Goal: Task Accomplishment & Management: Manage account settings

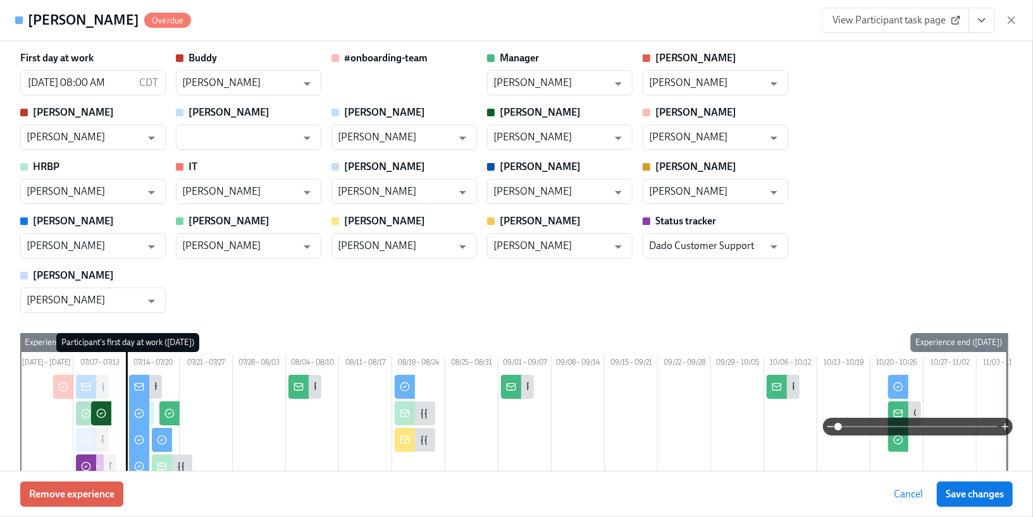
scroll to position [0, 14605]
click at [949, 501] on button "Save changes" at bounding box center [975, 494] width 76 height 25
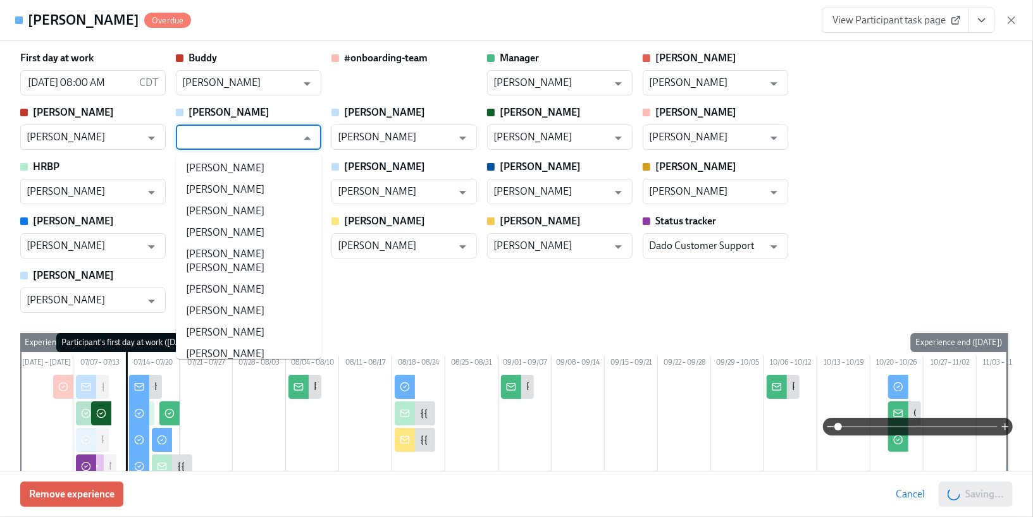
click at [254, 135] on input "text" at bounding box center [239, 137] width 114 height 25
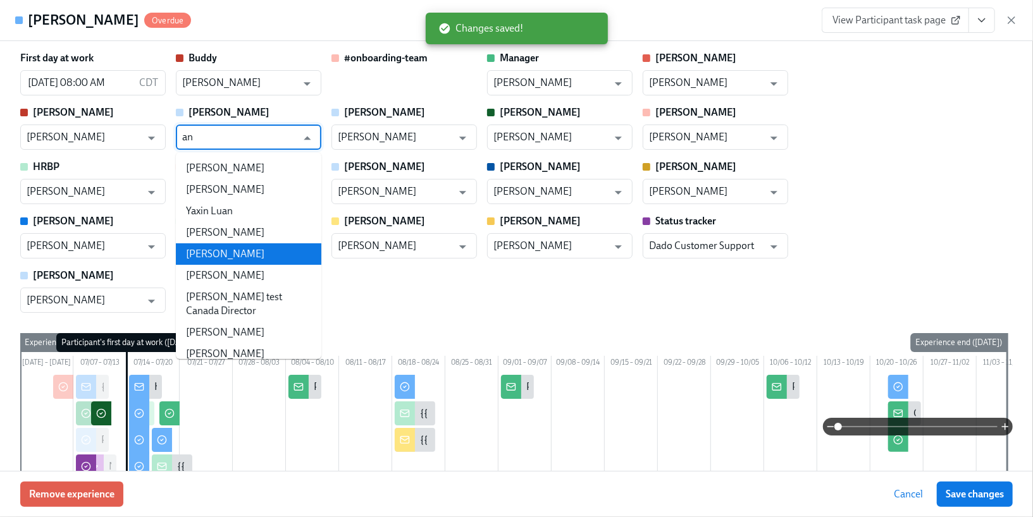
type input "[PERSON_NAME]"
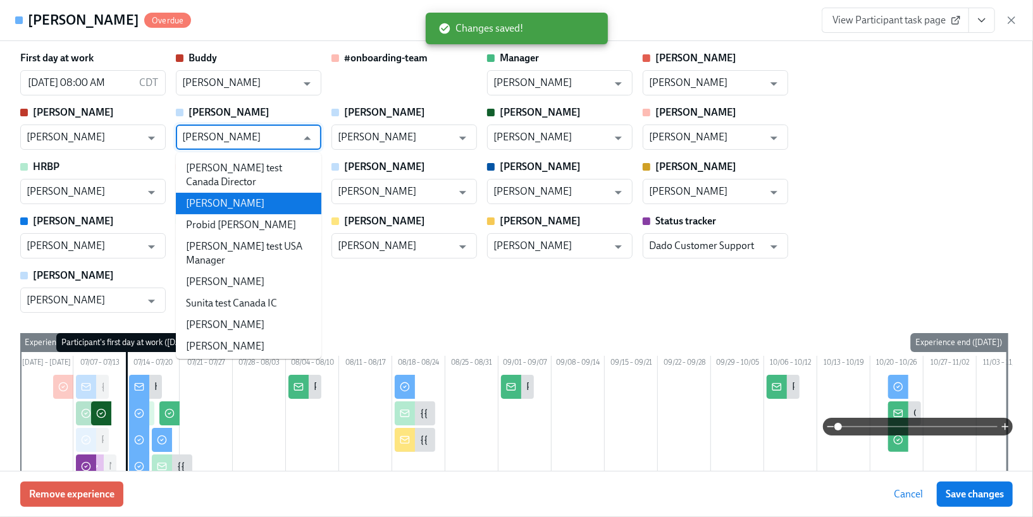
click at [241, 193] on li "[PERSON_NAME]" at bounding box center [248, 204] width 145 height 22
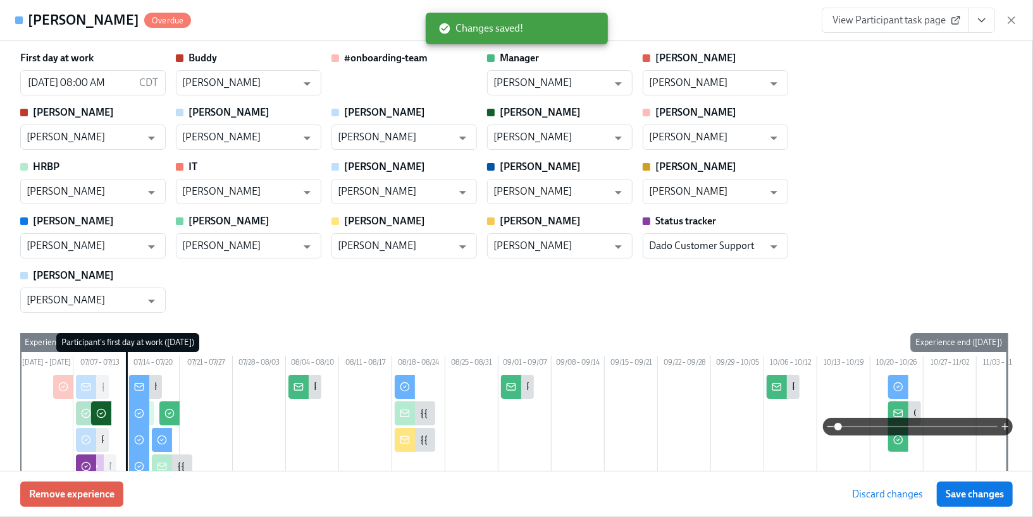
click at [955, 498] on span "Save changes" at bounding box center [974, 494] width 58 height 13
type input "[PERSON_NAME]"
click at [1013, 23] on icon "button" at bounding box center [1011, 20] width 13 height 13
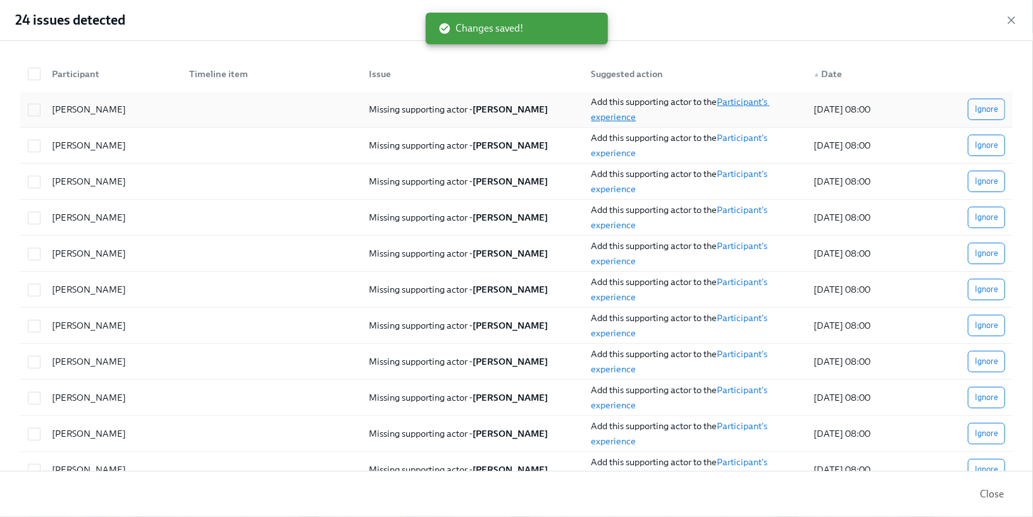
click at [616, 117] on link "Participant's experience" at bounding box center [680, 109] width 178 height 27
checkbox input "true"
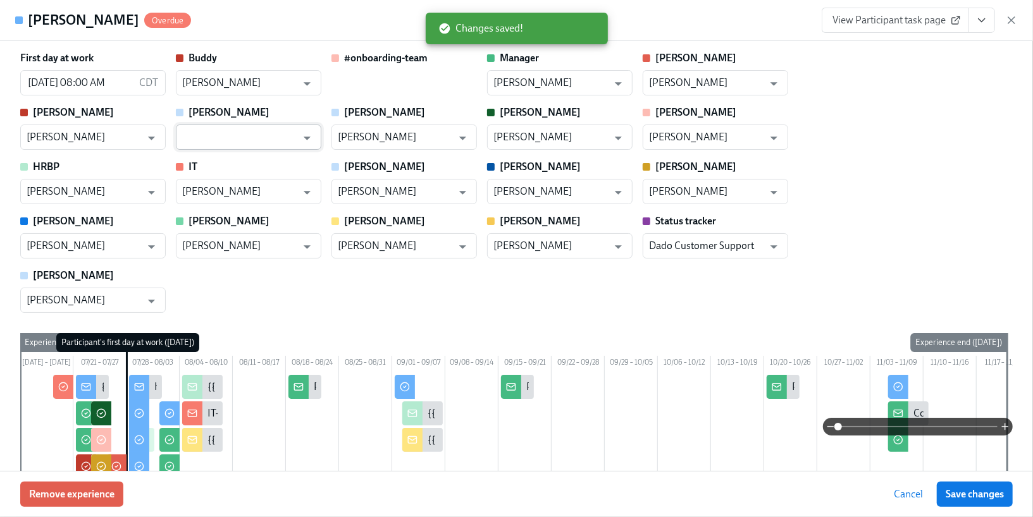
click at [227, 128] on input "text" at bounding box center [239, 137] width 114 height 25
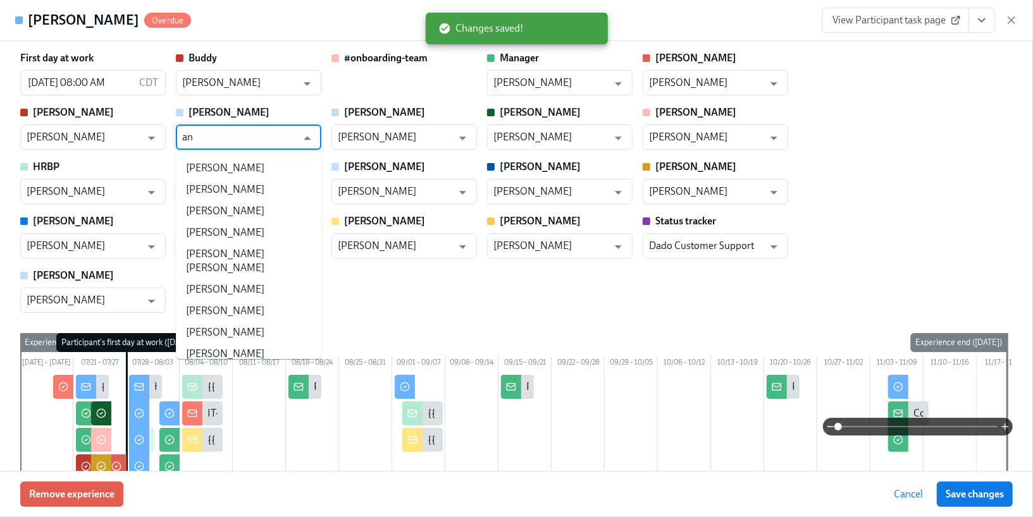
type input "[PERSON_NAME]"
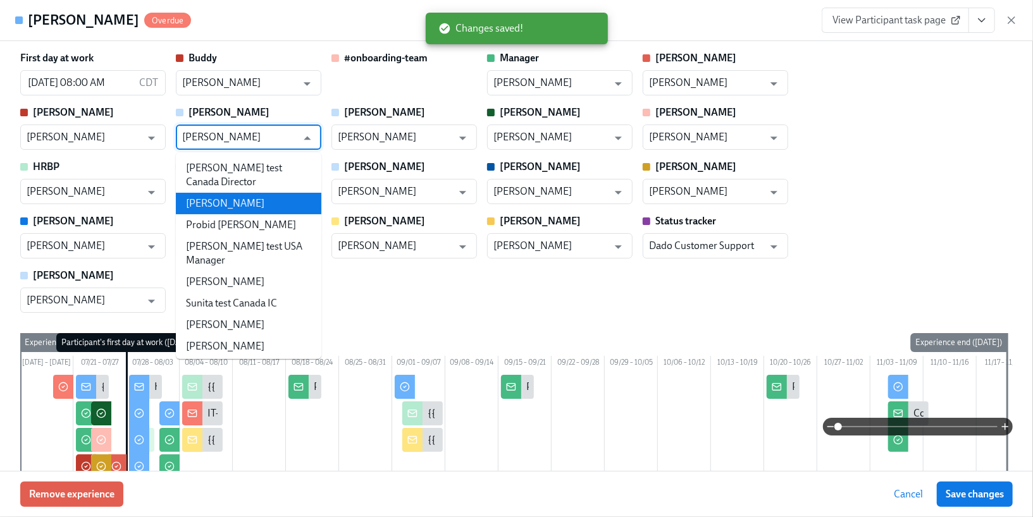
click at [225, 193] on li "[PERSON_NAME]" at bounding box center [248, 204] width 145 height 22
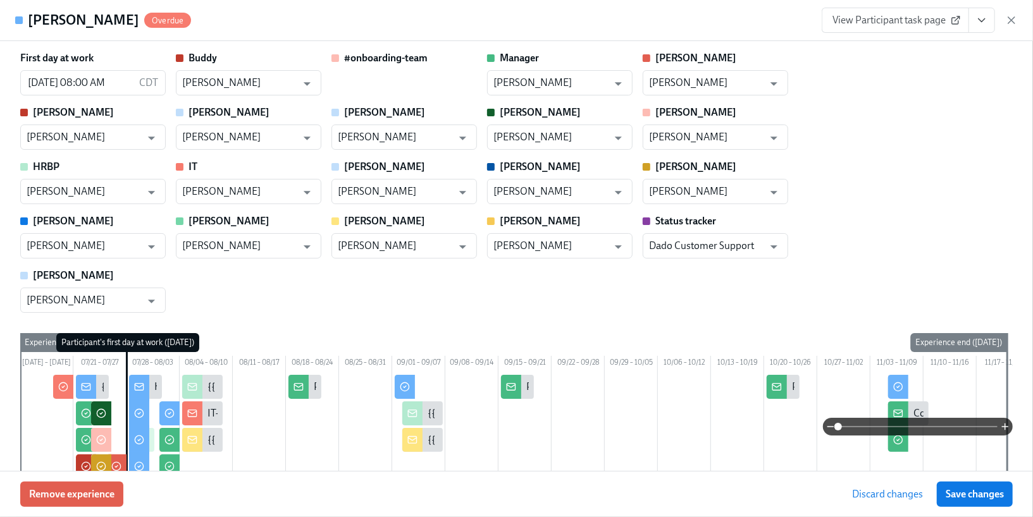
click at [960, 483] on button "Save changes" at bounding box center [975, 494] width 76 height 25
type input "[PERSON_NAME]"
click at [1011, 25] on icon "button" at bounding box center [1011, 20] width 13 height 13
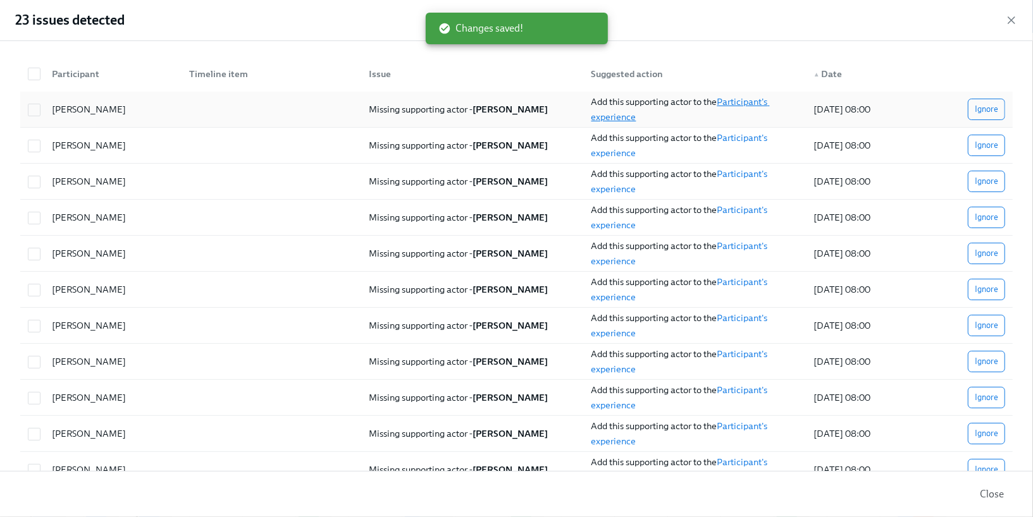
click at [618, 115] on link "Participant's experience" at bounding box center [680, 109] width 178 height 27
checkbox input "true"
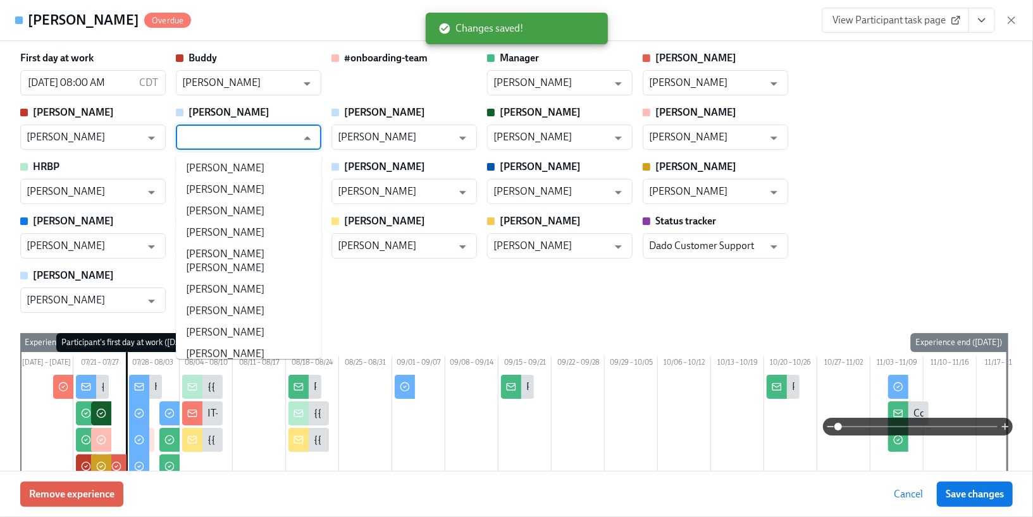
click at [285, 133] on input "text" at bounding box center [239, 137] width 114 height 25
type input "[PERSON_NAME]"
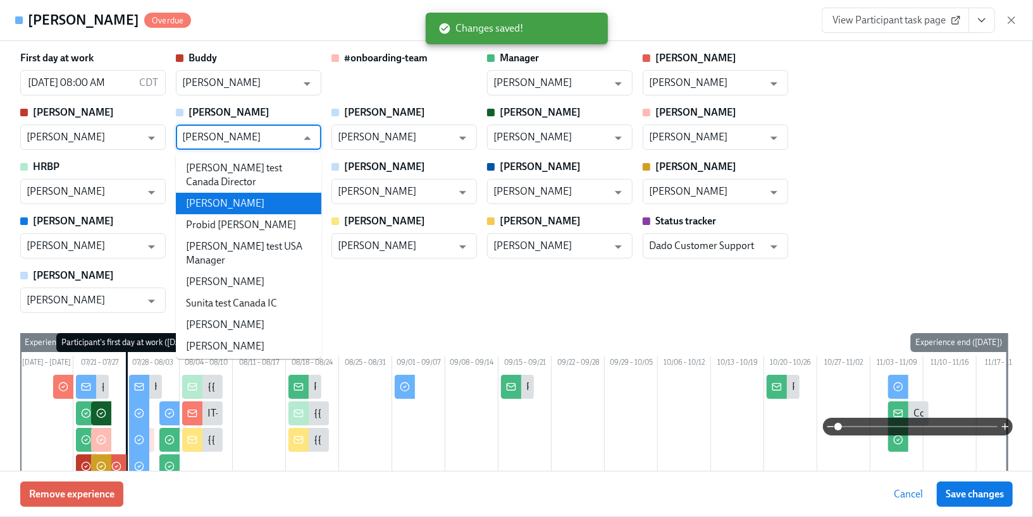
click at [254, 193] on li "[PERSON_NAME]" at bounding box center [248, 204] width 145 height 22
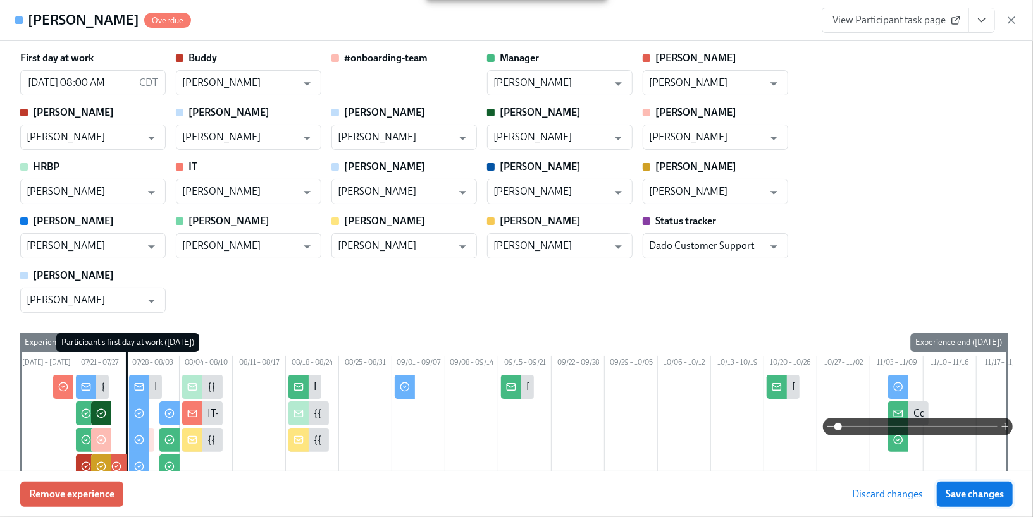
click at [994, 501] on button "Save changes" at bounding box center [975, 494] width 76 height 25
type input "[PERSON_NAME]"
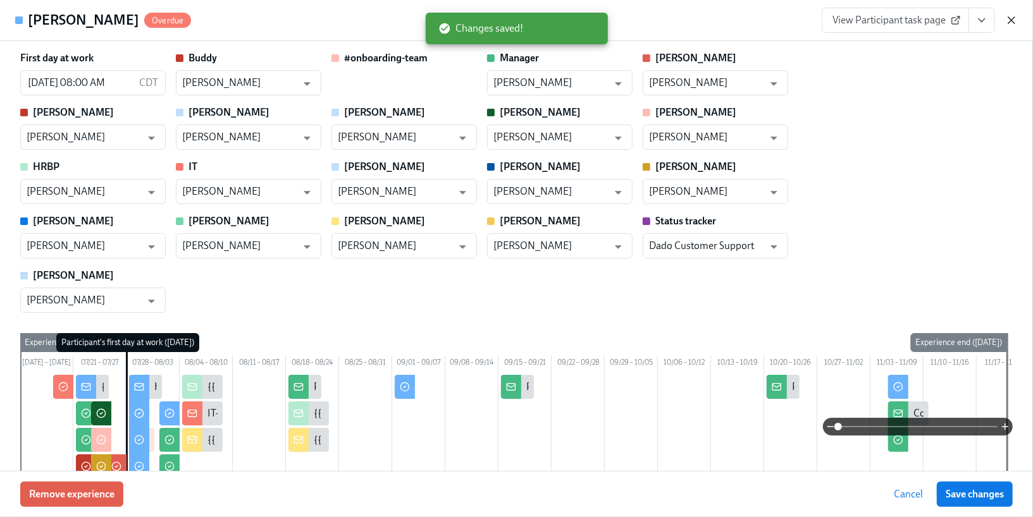
click at [1007, 16] on icon "button" at bounding box center [1011, 20] width 13 height 13
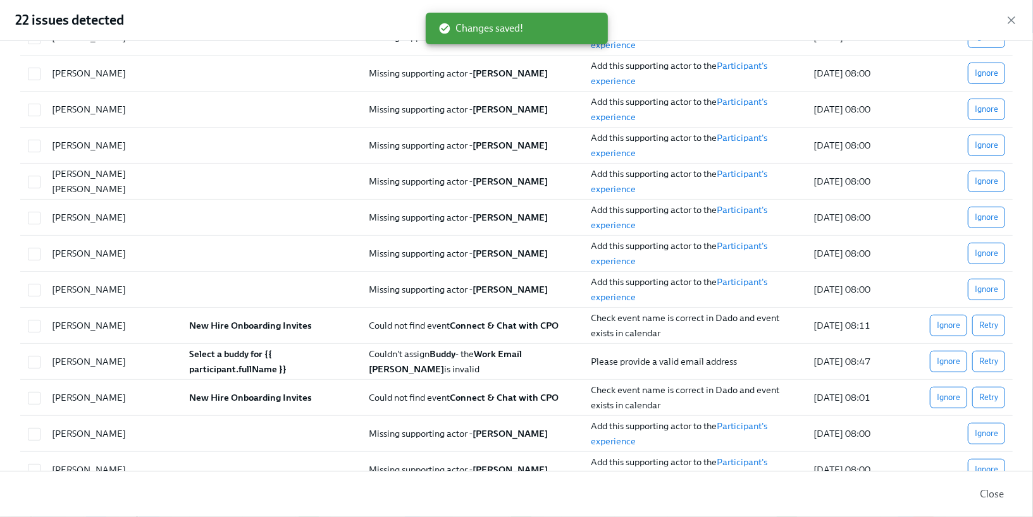
scroll to position [421, 0]
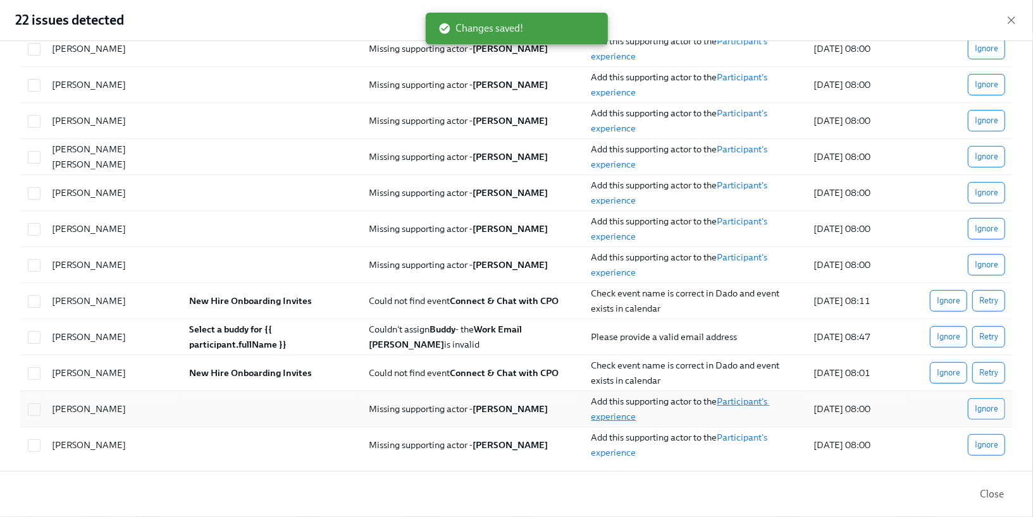
click at [627, 412] on link "Participant's experience" at bounding box center [680, 409] width 178 height 27
checkbox input "true"
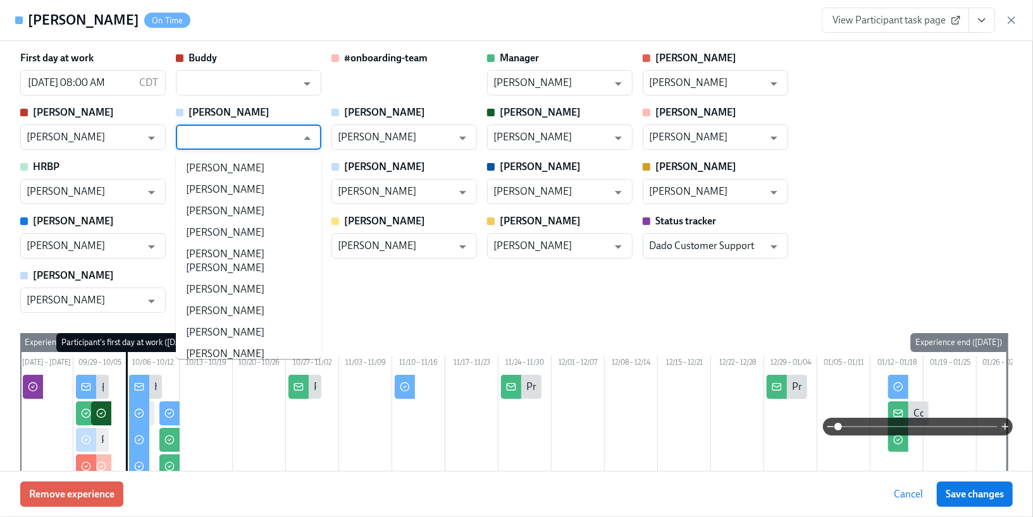
click at [252, 135] on input "text" at bounding box center [239, 137] width 114 height 25
type input "[PERSON_NAME]"
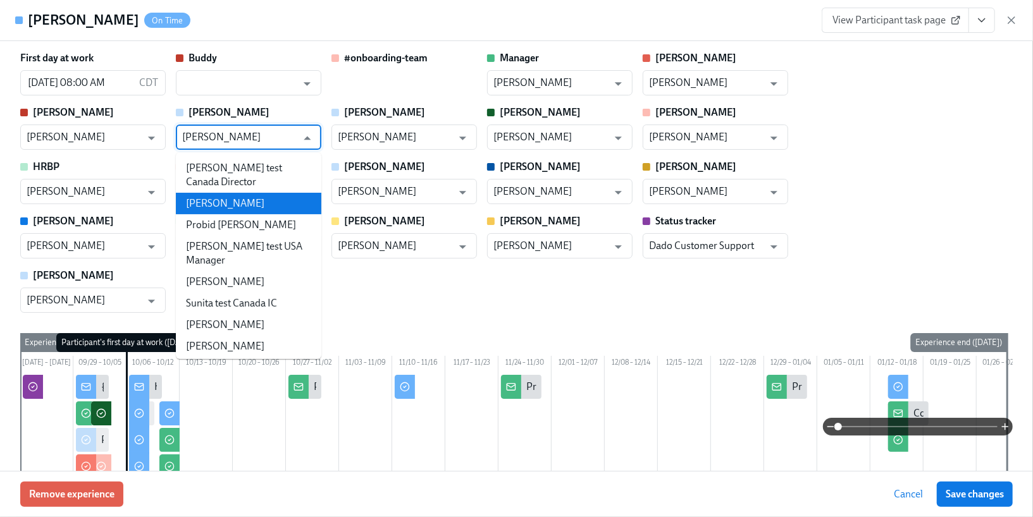
click at [247, 193] on li "[PERSON_NAME]" at bounding box center [248, 204] width 145 height 22
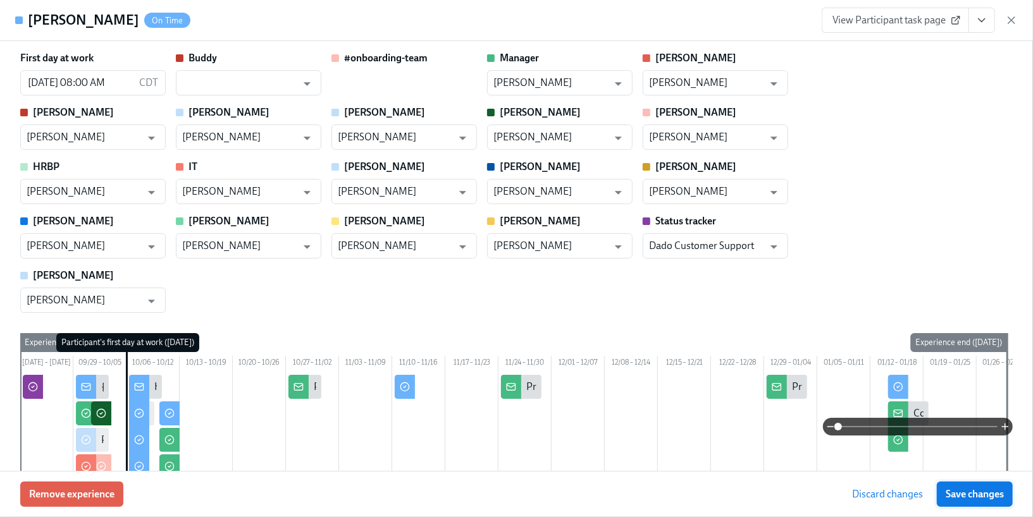
click at [961, 492] on span "Save changes" at bounding box center [974, 494] width 58 height 13
type input "[PERSON_NAME]"
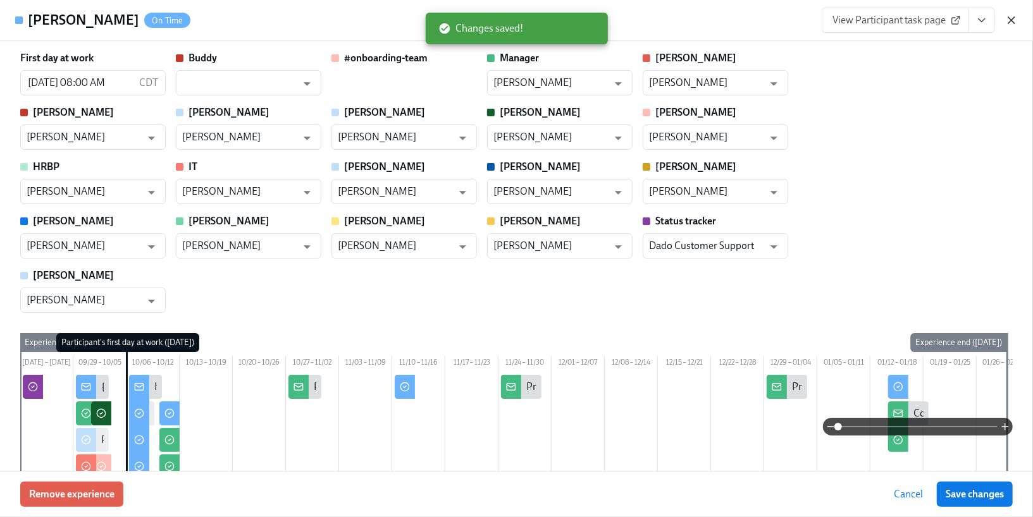
click at [1007, 22] on icon "button" at bounding box center [1011, 20] width 13 height 13
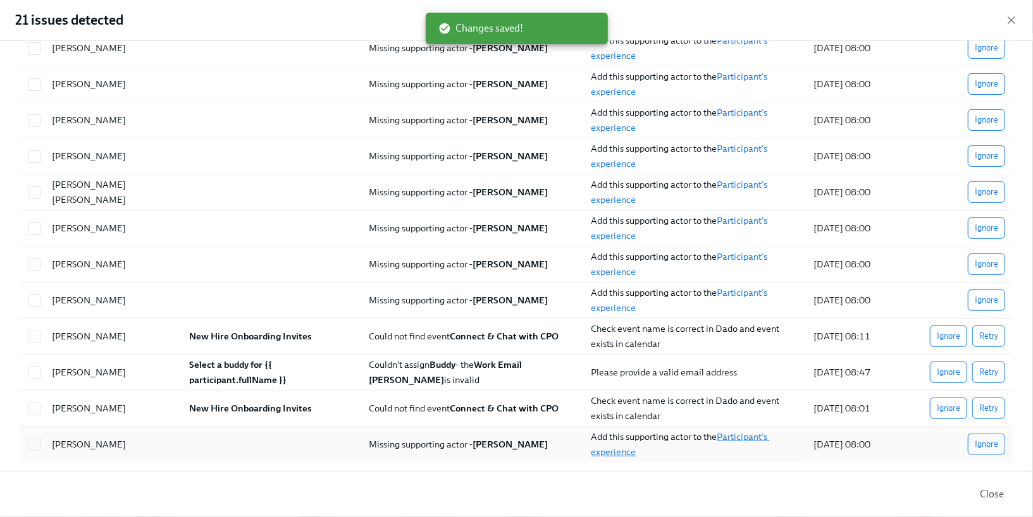
click at [613, 446] on link "Participant's experience" at bounding box center [680, 444] width 178 height 27
checkbox input "true"
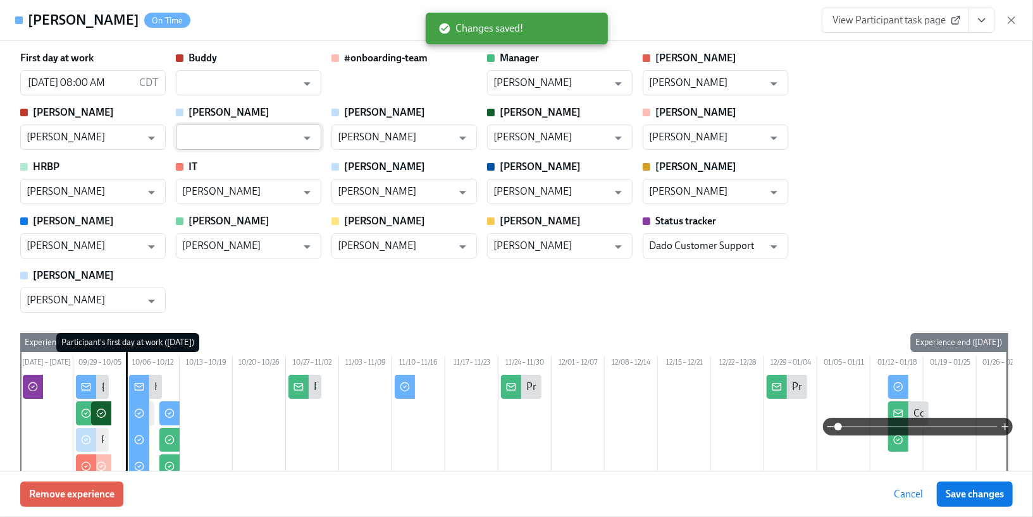
click at [259, 137] on input "text" at bounding box center [239, 137] width 114 height 25
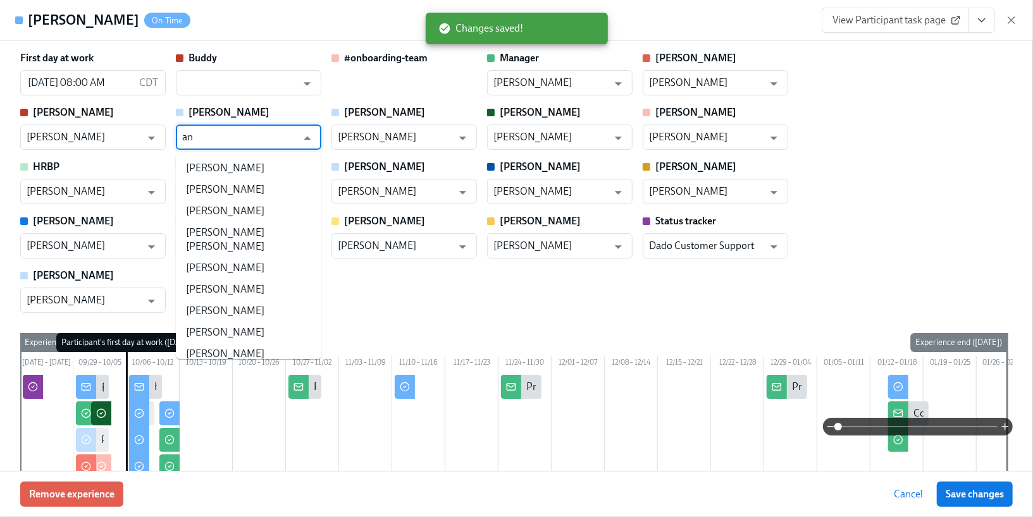
type input "[PERSON_NAME]"
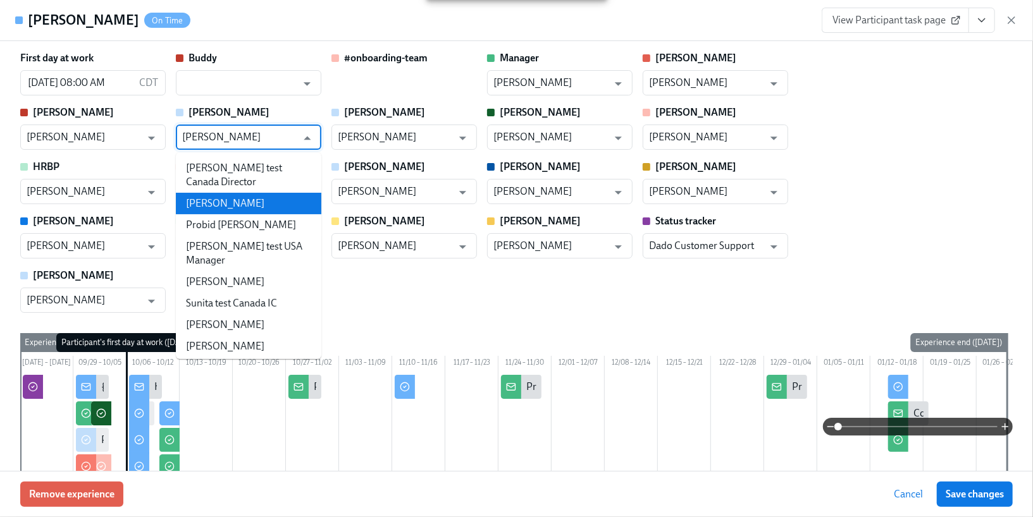
click at [251, 193] on li "[PERSON_NAME]" at bounding box center [248, 204] width 145 height 22
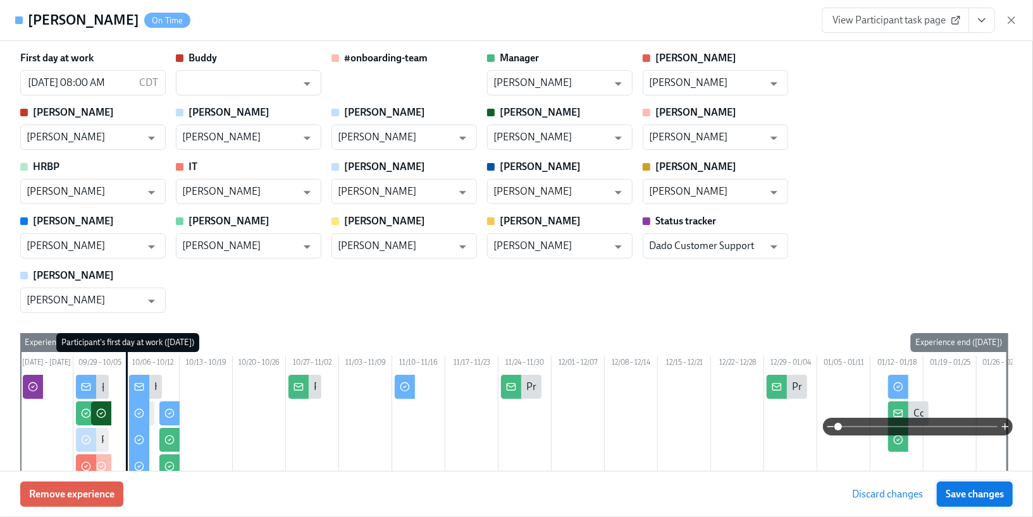
click at [951, 485] on button "Save changes" at bounding box center [975, 494] width 76 height 25
type input "[PERSON_NAME]"
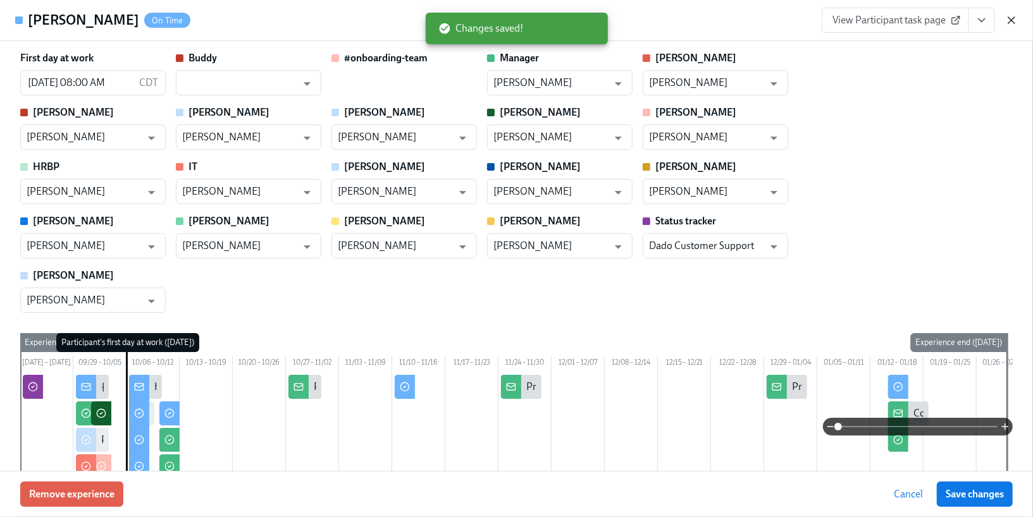
click at [1010, 23] on icon "button" at bounding box center [1011, 20] width 13 height 13
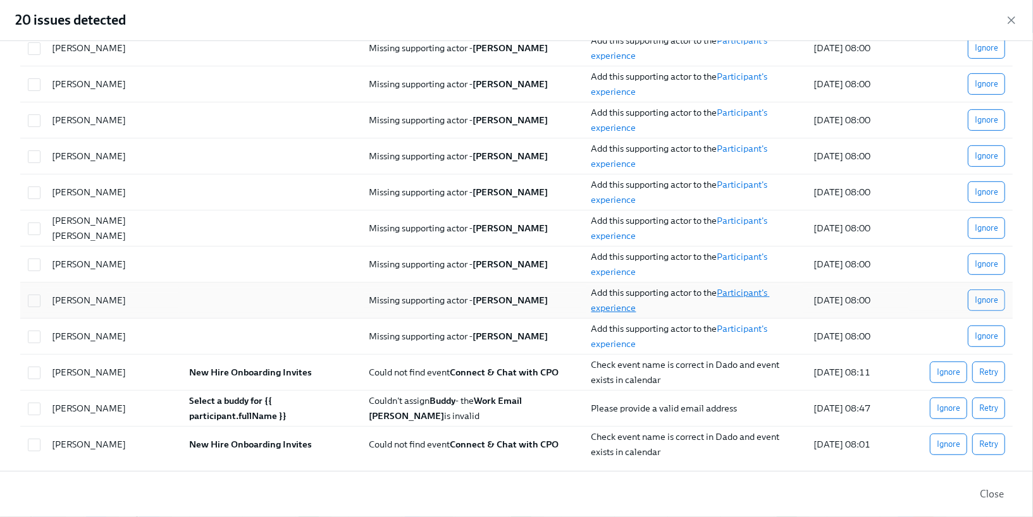
click at [617, 302] on link "Participant's experience" at bounding box center [680, 300] width 178 height 27
checkbox input "true"
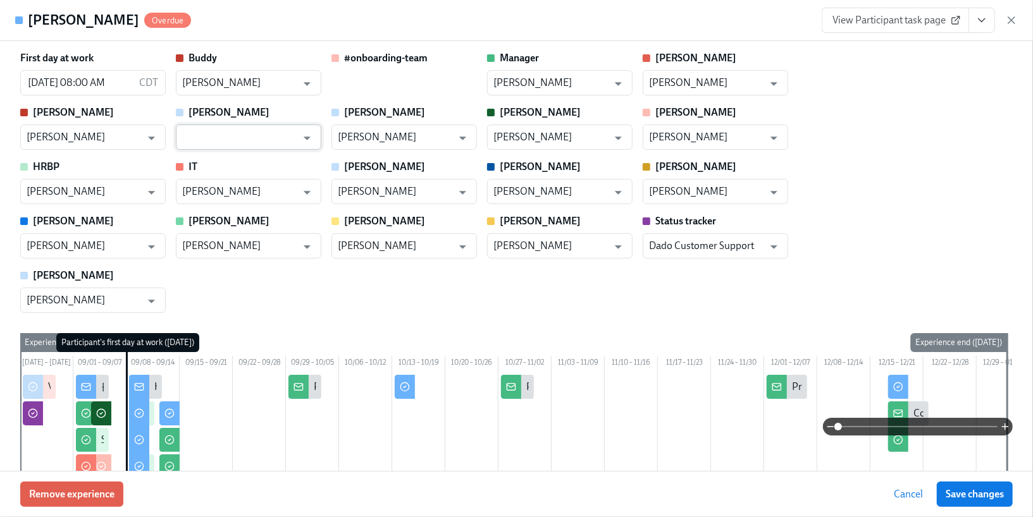
click at [269, 141] on input "text" at bounding box center [239, 137] width 114 height 25
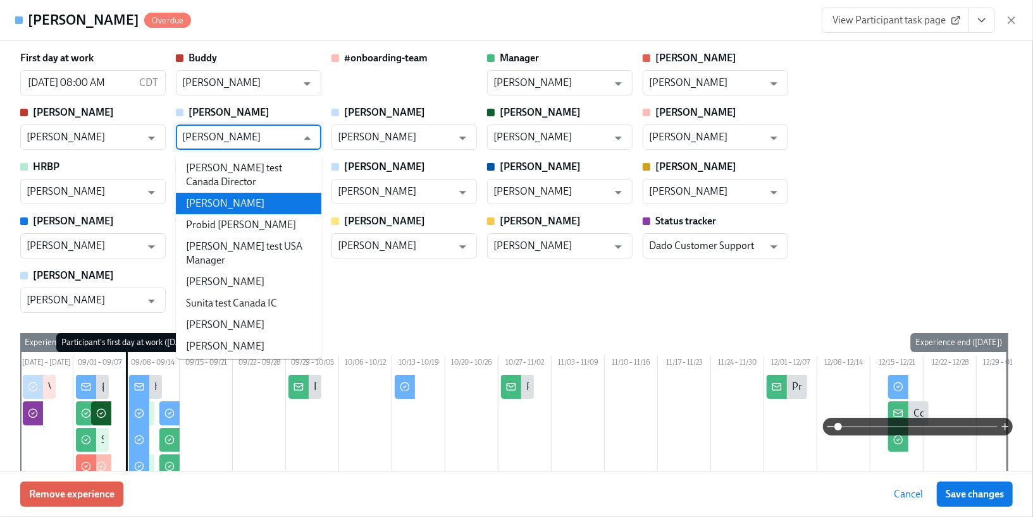
click at [269, 193] on li "[PERSON_NAME]" at bounding box center [248, 204] width 145 height 22
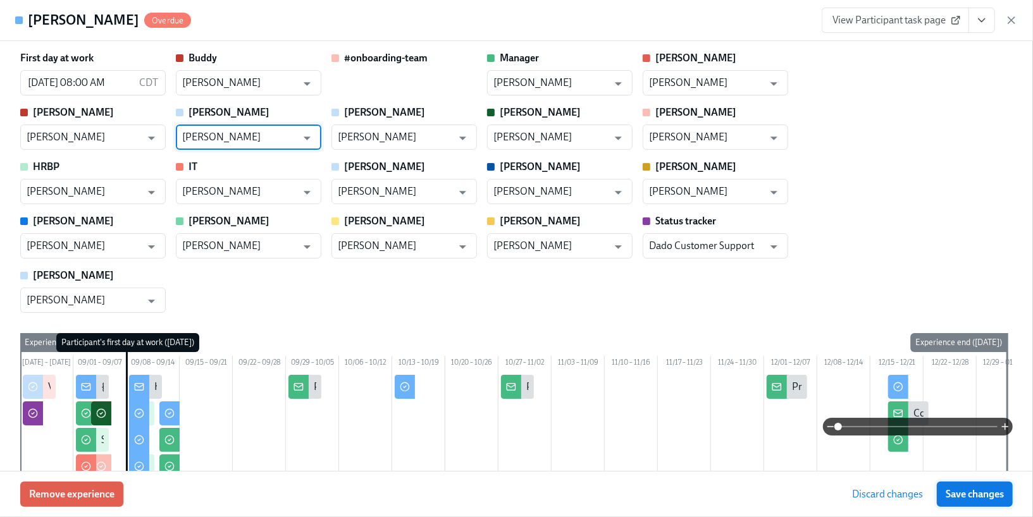
type input "[PERSON_NAME]"
click at [985, 491] on span "Save changes" at bounding box center [974, 494] width 58 height 13
type input "[PERSON_NAME]"
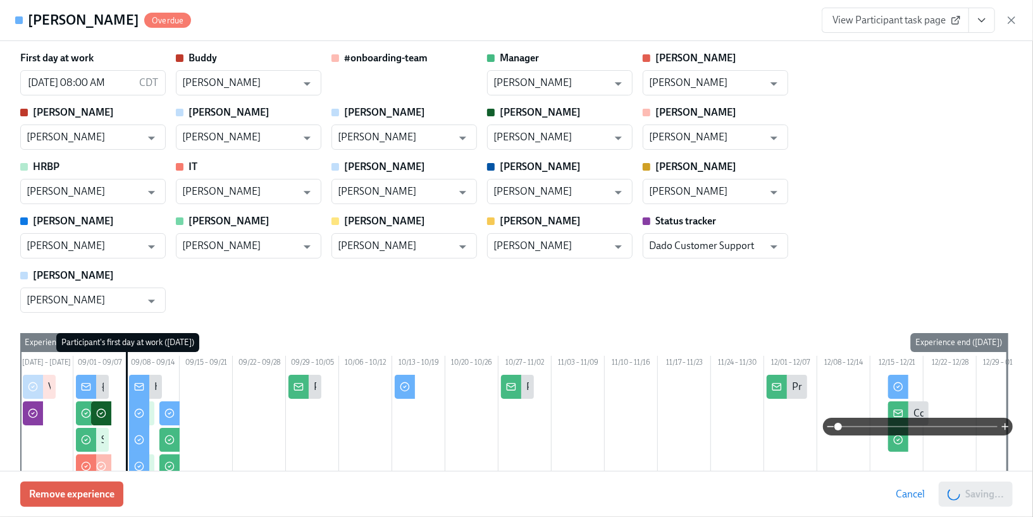
scroll to position [314, 0]
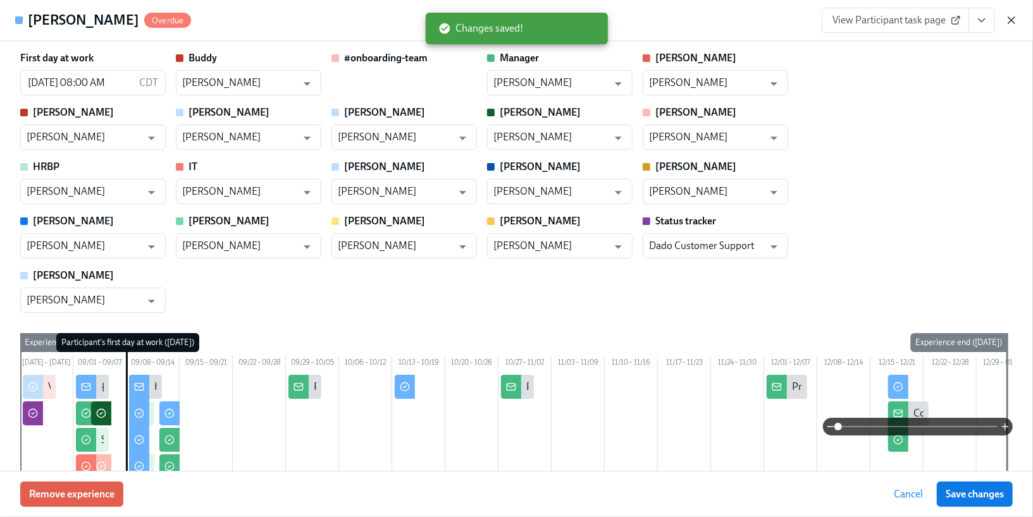
click at [1010, 22] on icon "button" at bounding box center [1011, 20] width 13 height 13
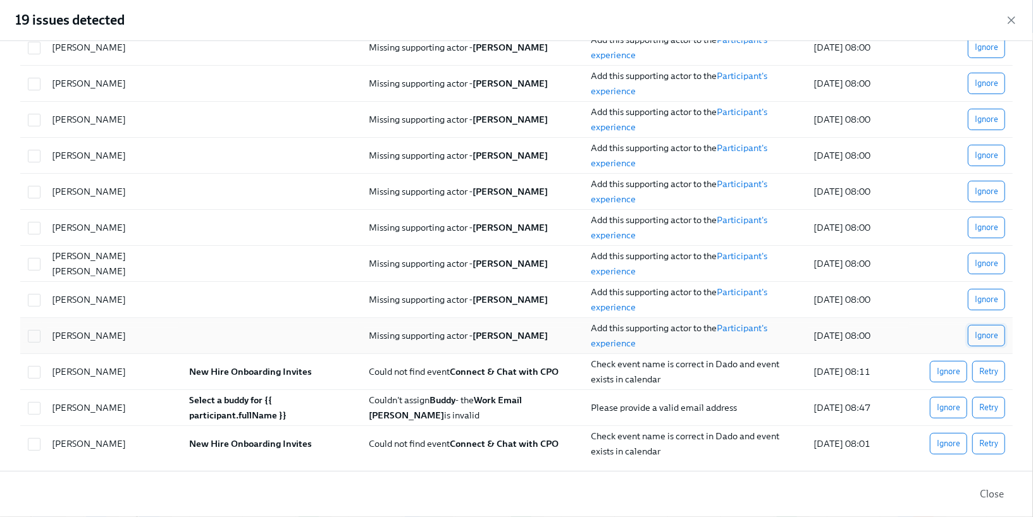
click at [983, 332] on span "Ignore" at bounding box center [986, 335] width 23 height 13
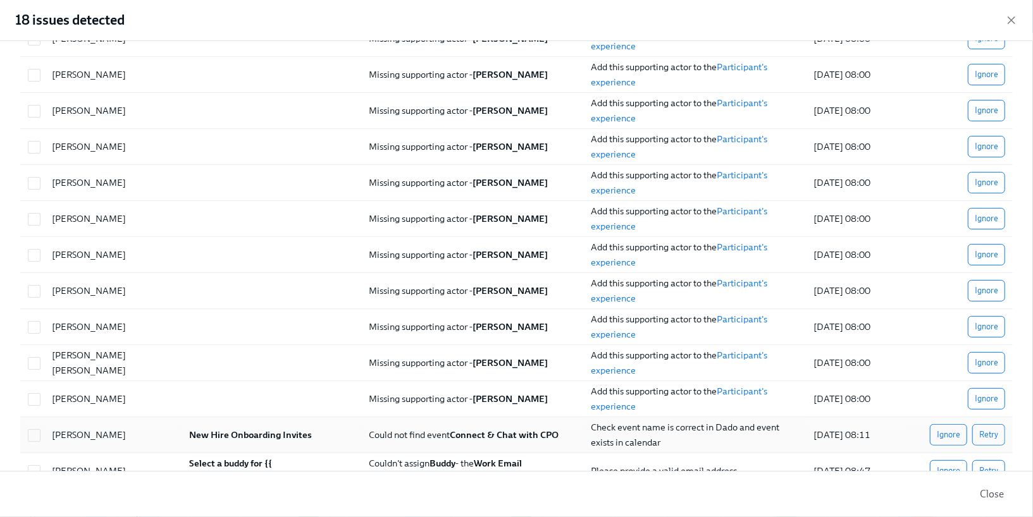
scroll to position [214, 0]
click at [987, 396] on span "Ignore" at bounding box center [986, 400] width 23 height 13
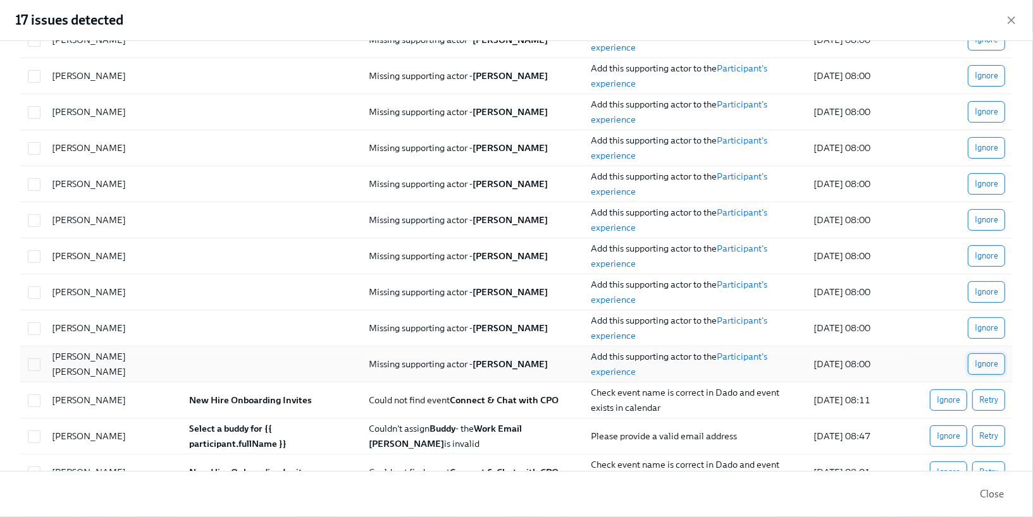
click at [983, 366] on span "Ignore" at bounding box center [986, 364] width 23 height 13
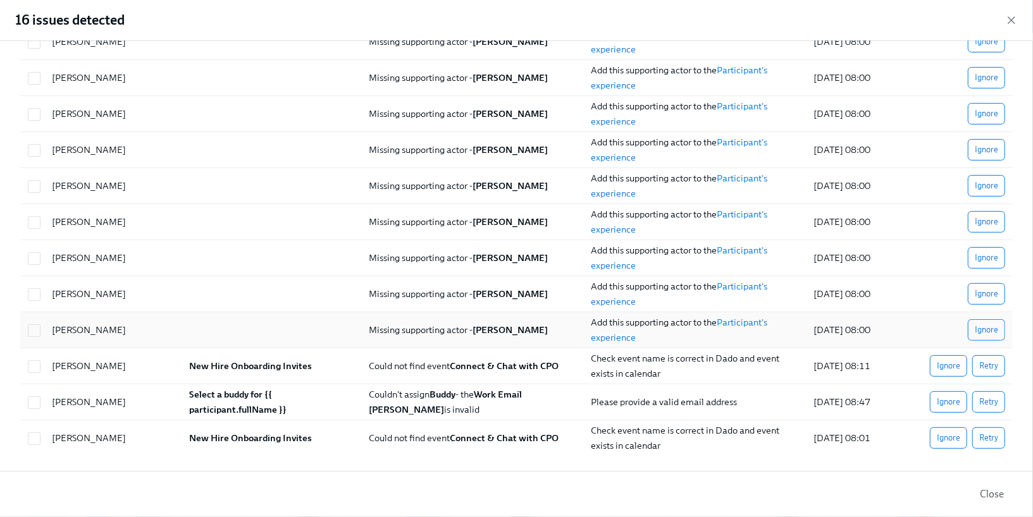
scroll to position [207, 0]
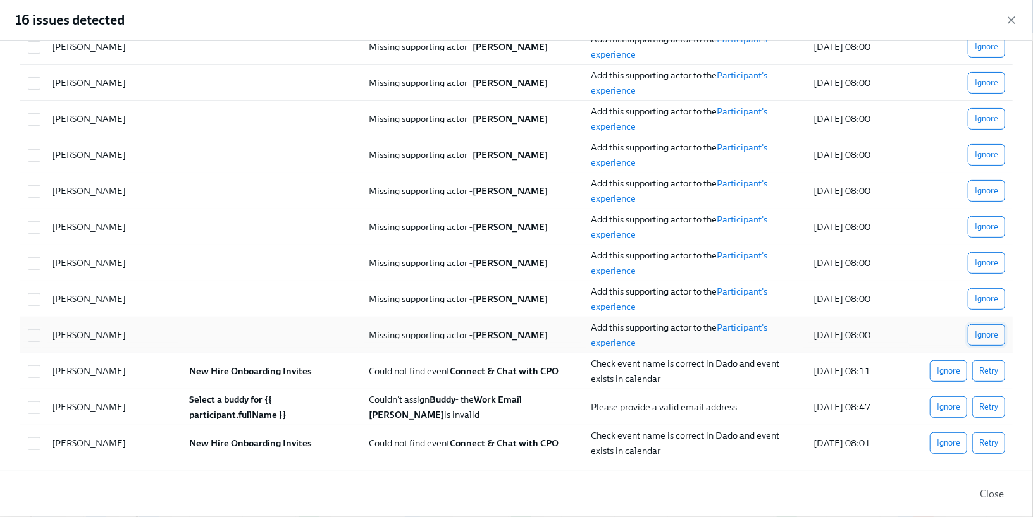
click at [983, 329] on span "Ignore" at bounding box center [986, 335] width 23 height 13
click at [982, 300] on span "Ignore" at bounding box center [986, 298] width 23 height 13
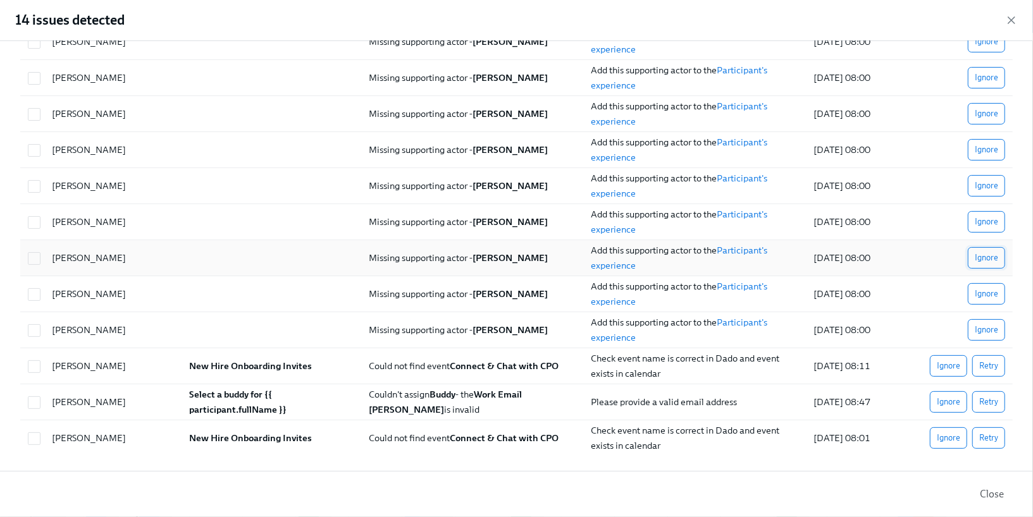
scroll to position [135, 0]
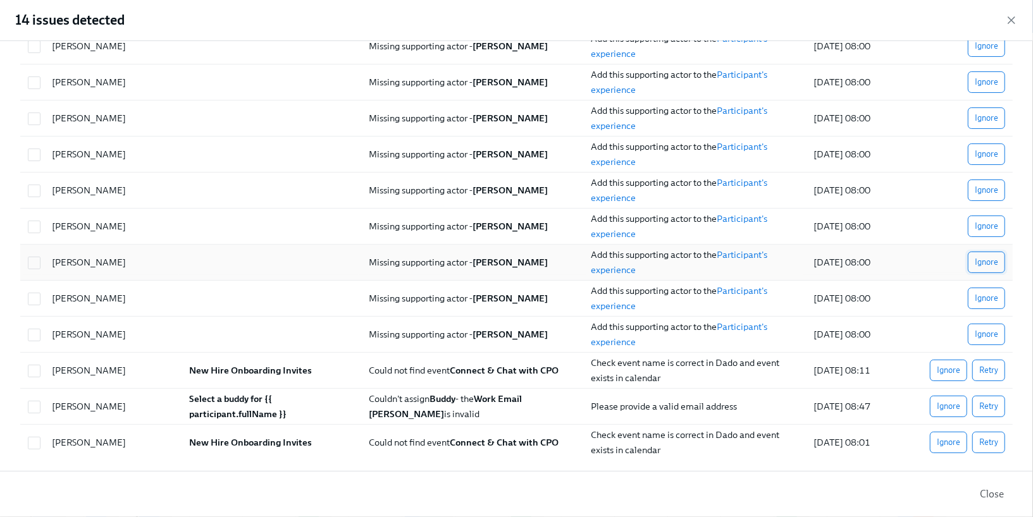
click at [985, 258] on span "Ignore" at bounding box center [986, 262] width 23 height 13
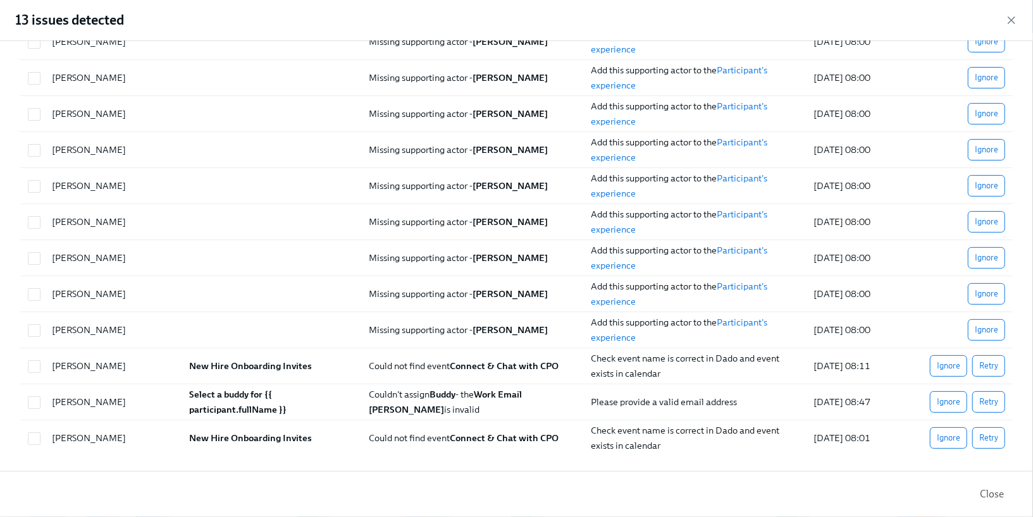
scroll to position [99, 0]
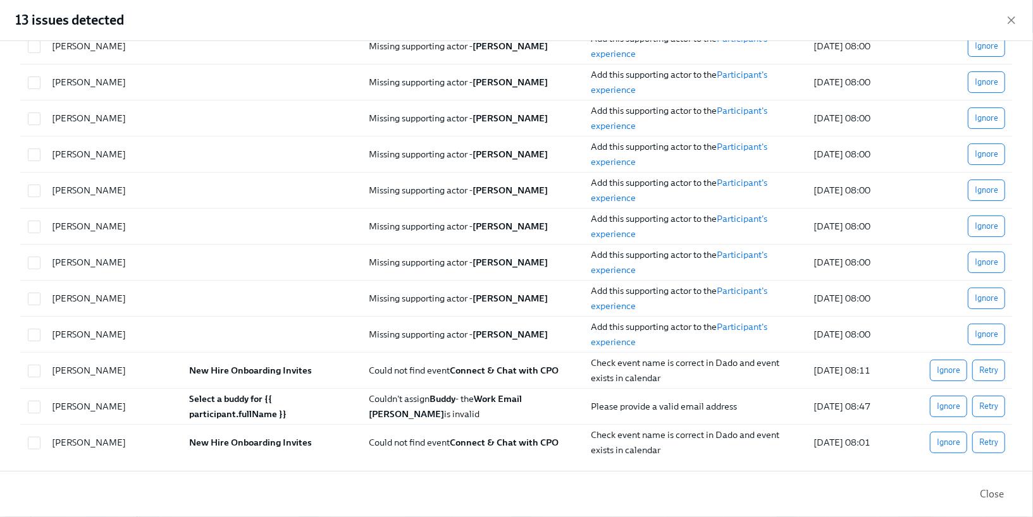
click at [985, 258] on span "Ignore" at bounding box center [986, 262] width 23 height 13
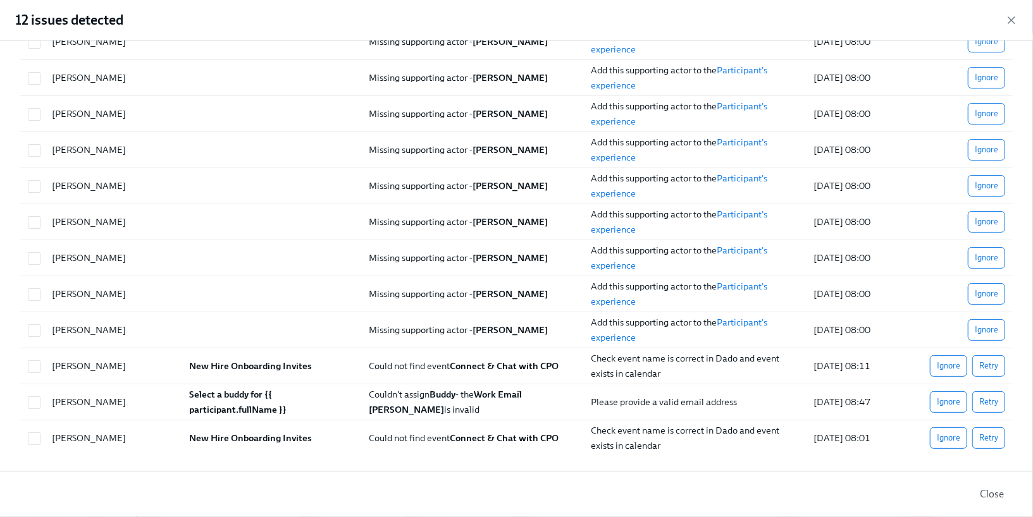
scroll to position [64, 0]
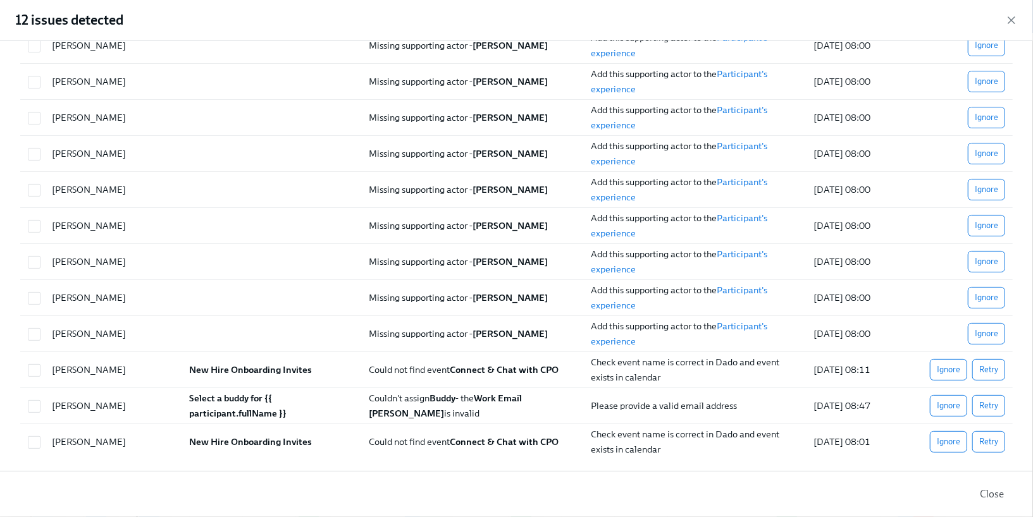
click at [985, 258] on span "Ignore" at bounding box center [986, 261] width 23 height 13
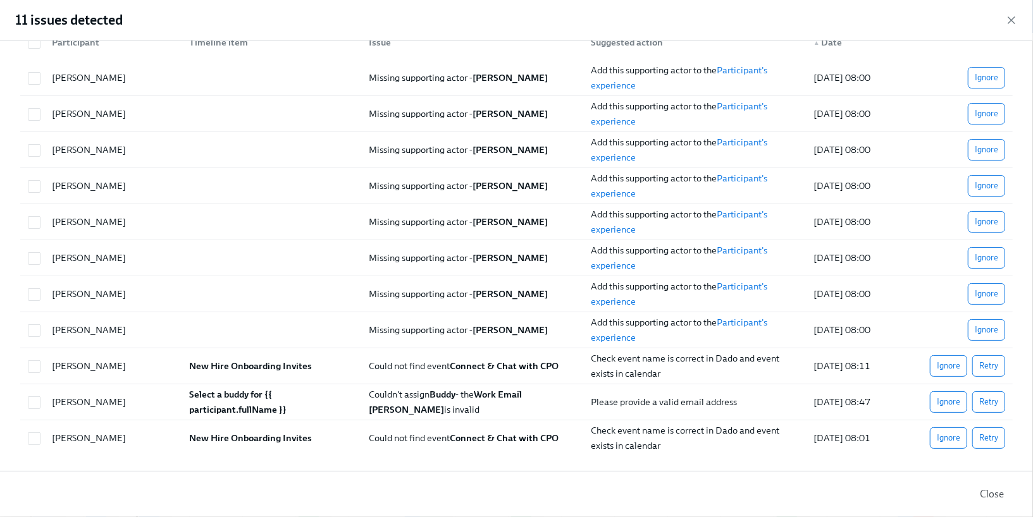
scroll to position [28, 0]
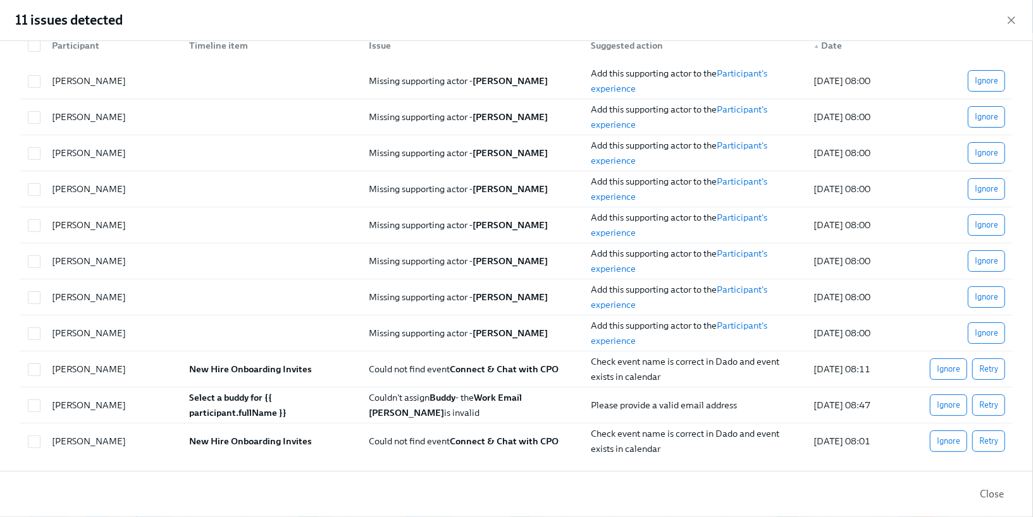
click at [985, 258] on span "Ignore" at bounding box center [986, 261] width 23 height 13
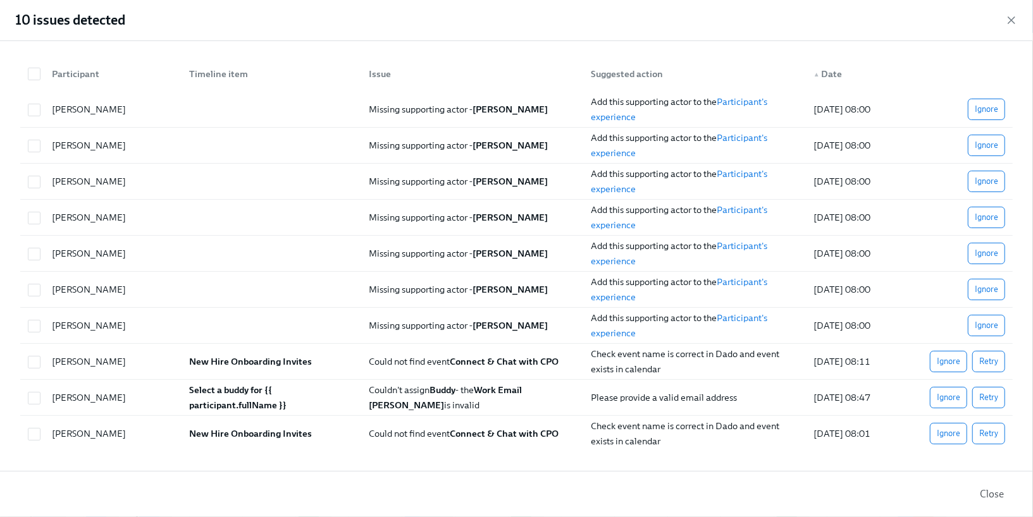
scroll to position [0, 0]
click at [985, 258] on button "Ignore" at bounding box center [986, 254] width 37 height 22
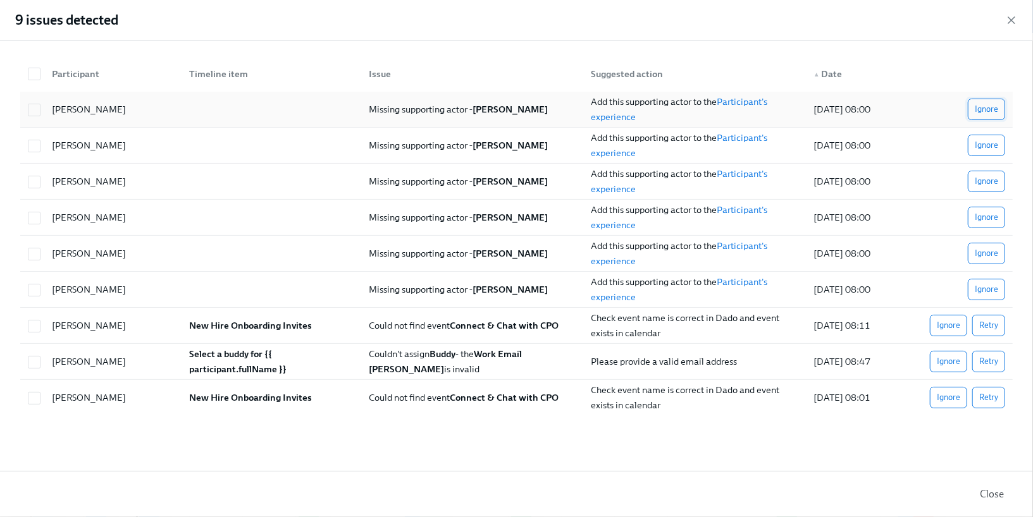
click at [998, 115] on button "Ignore" at bounding box center [986, 110] width 37 height 22
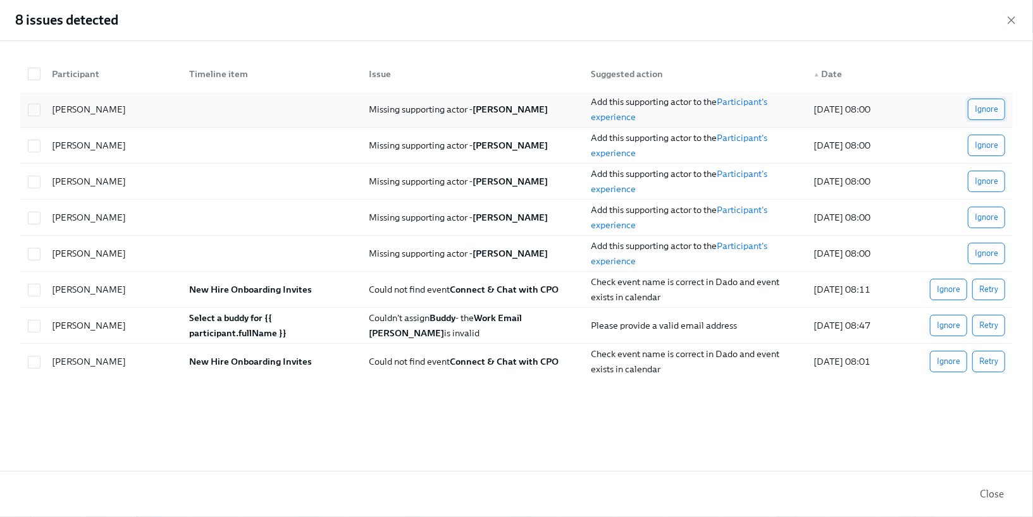
click at [997, 117] on button "Ignore" at bounding box center [986, 110] width 37 height 22
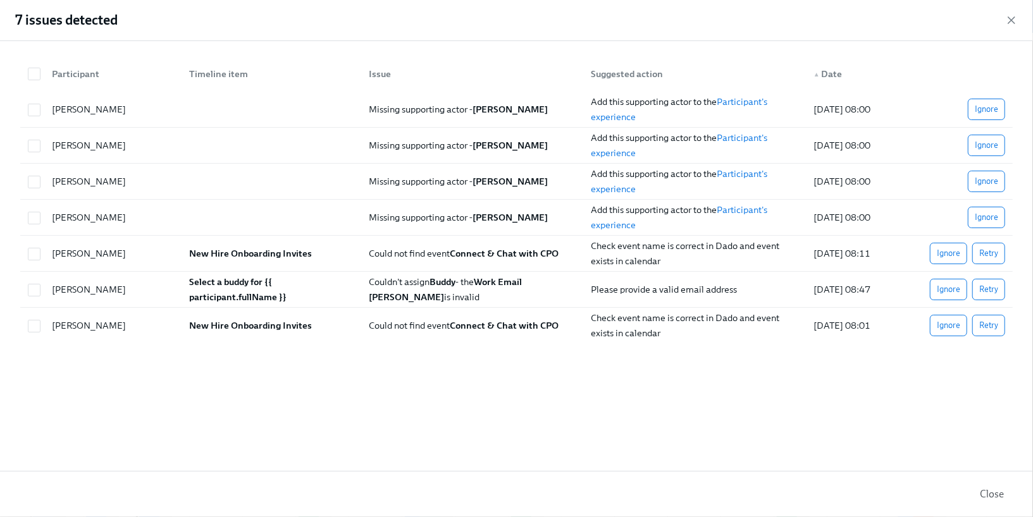
click at [997, 117] on button "Ignore" at bounding box center [986, 110] width 37 height 22
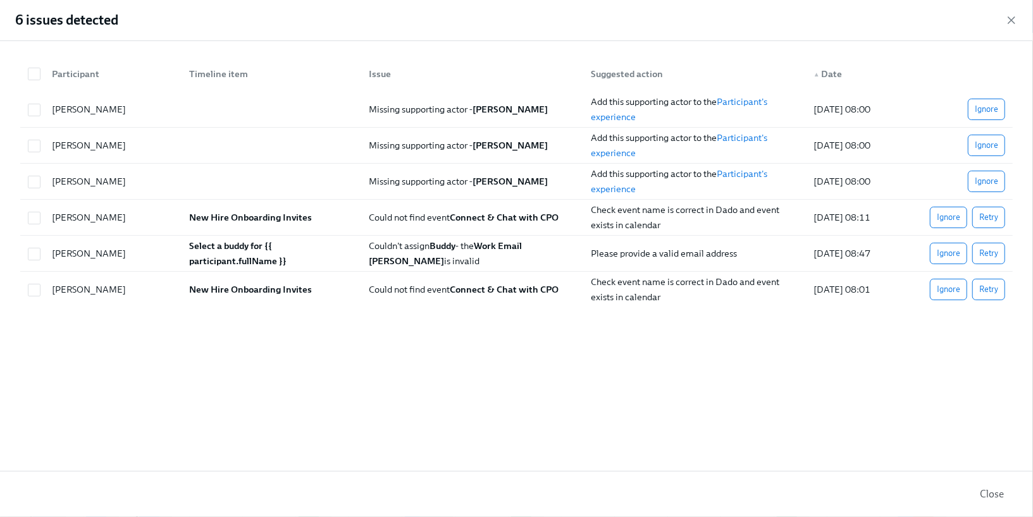
click at [997, 117] on button "Ignore" at bounding box center [986, 110] width 37 height 22
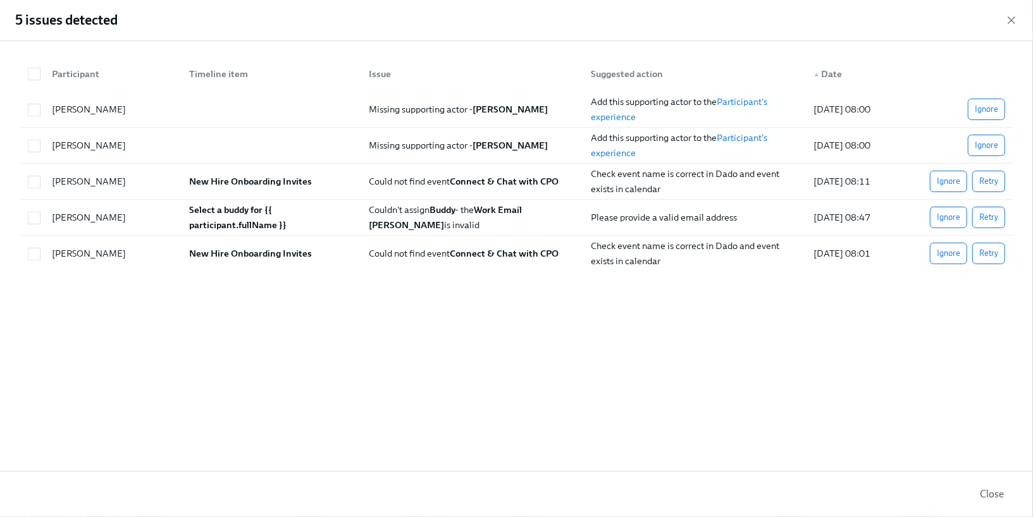
click at [997, 117] on button "Ignore" at bounding box center [986, 110] width 37 height 22
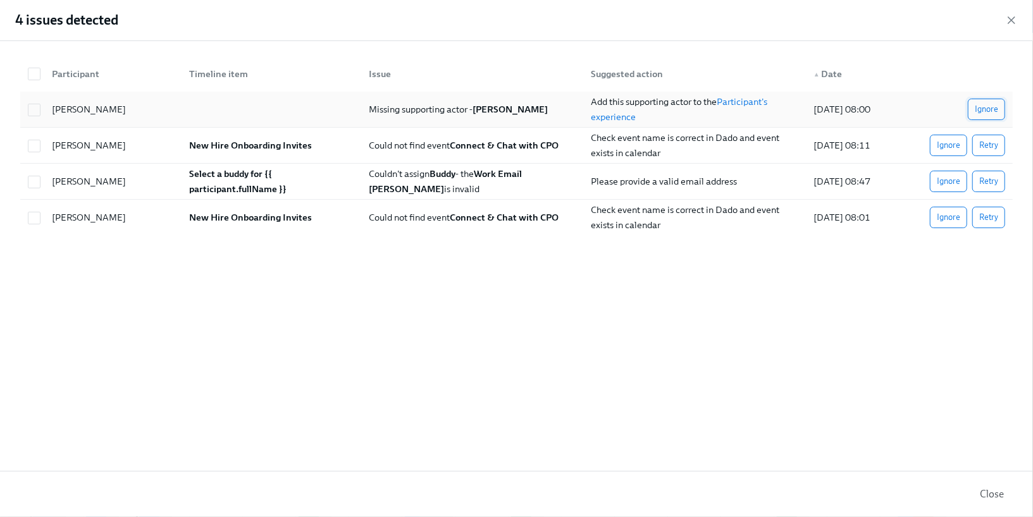
click at [997, 118] on button "Ignore" at bounding box center [986, 110] width 37 height 22
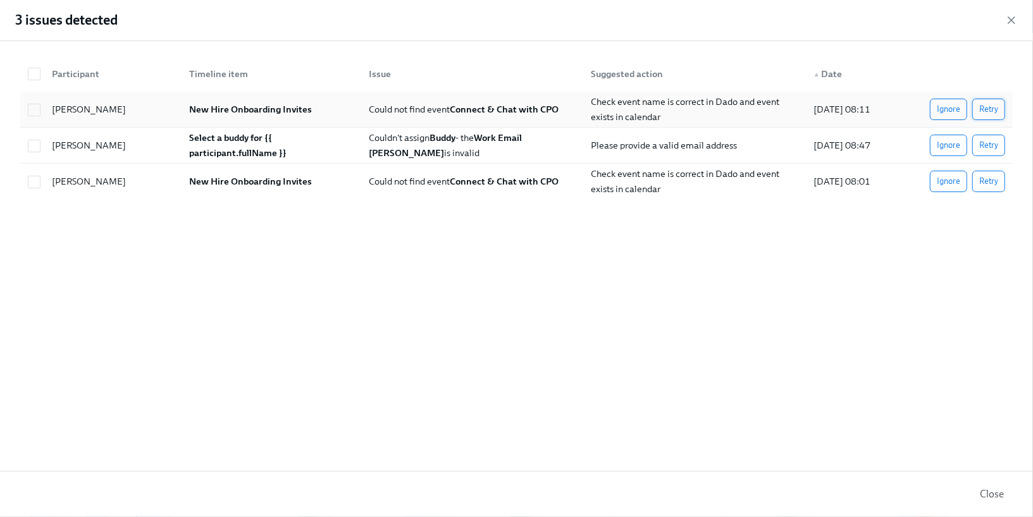
click at [997, 112] on span "Retry" at bounding box center [988, 109] width 19 height 13
click at [35, 147] on input "checkbox" at bounding box center [33, 145] width 11 height 11
checkbox input "true"
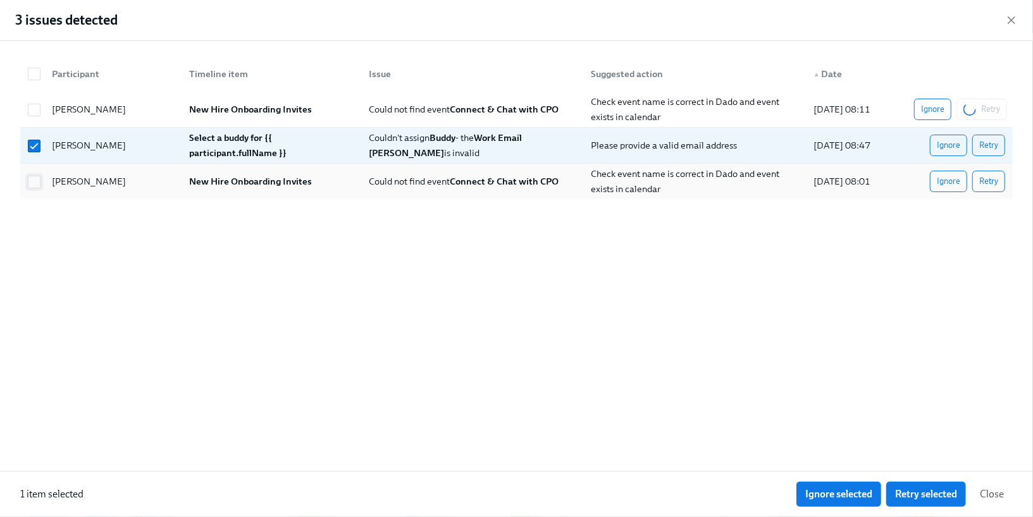
click at [34, 182] on input "checkbox" at bounding box center [33, 181] width 11 height 11
checkbox input "true"
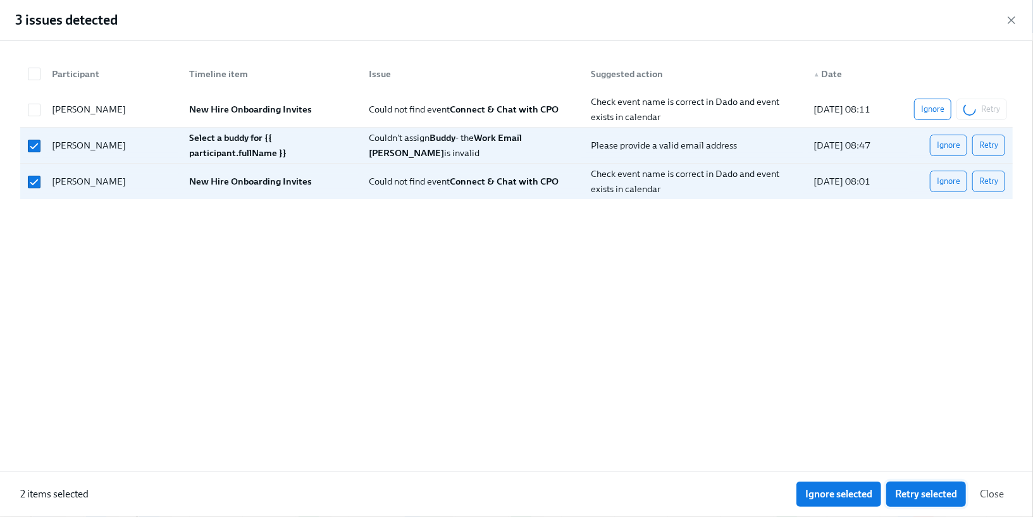
click at [896, 489] on span "Retry selected" at bounding box center [926, 494] width 62 height 13
click at [823, 216] on div "Participant Timeline item Issue Suggested action ▲ Date [PERSON_NAME] New Hire …" at bounding box center [516, 256] width 1033 height 430
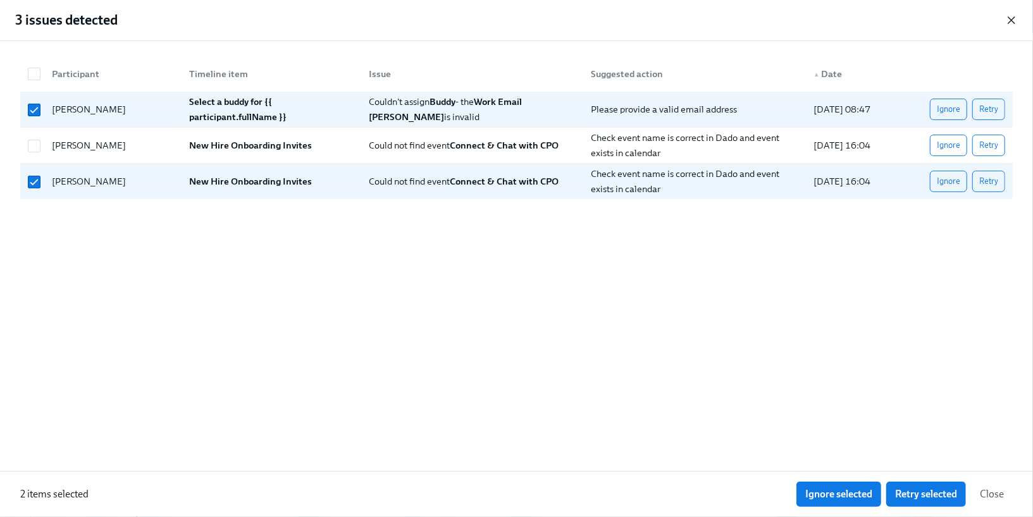
click at [1016, 18] on icon "button" at bounding box center [1011, 20] width 13 height 13
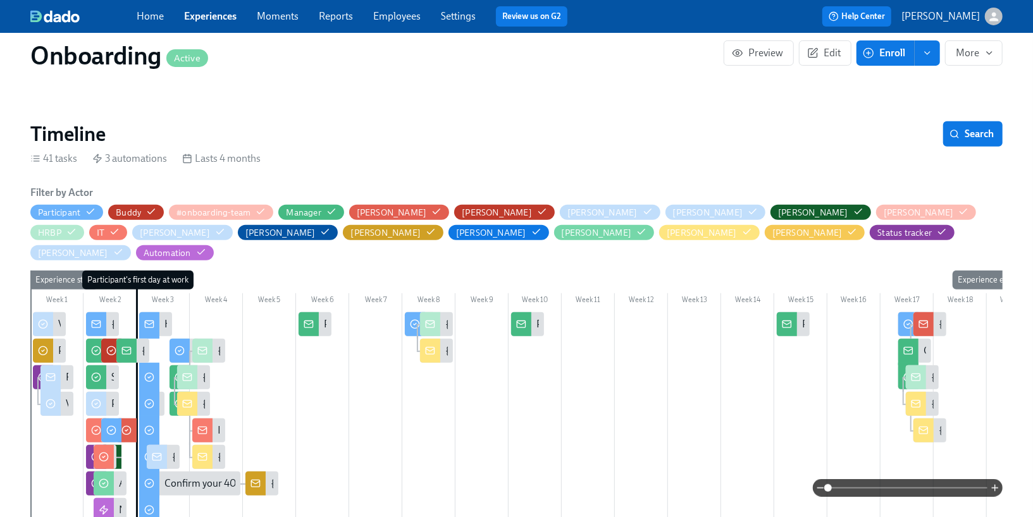
scroll to position [276, 0]
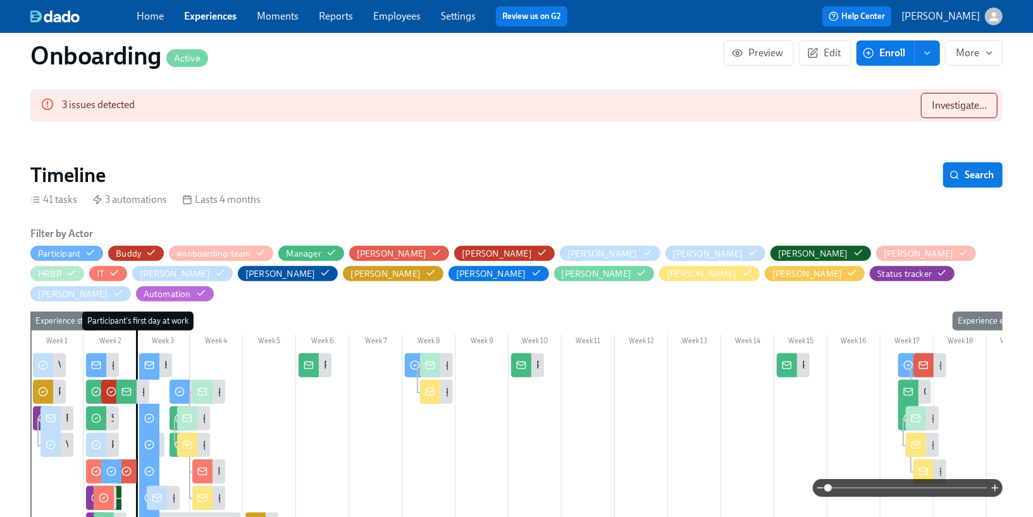
click at [963, 177] on span "Search" at bounding box center [973, 175] width 42 height 13
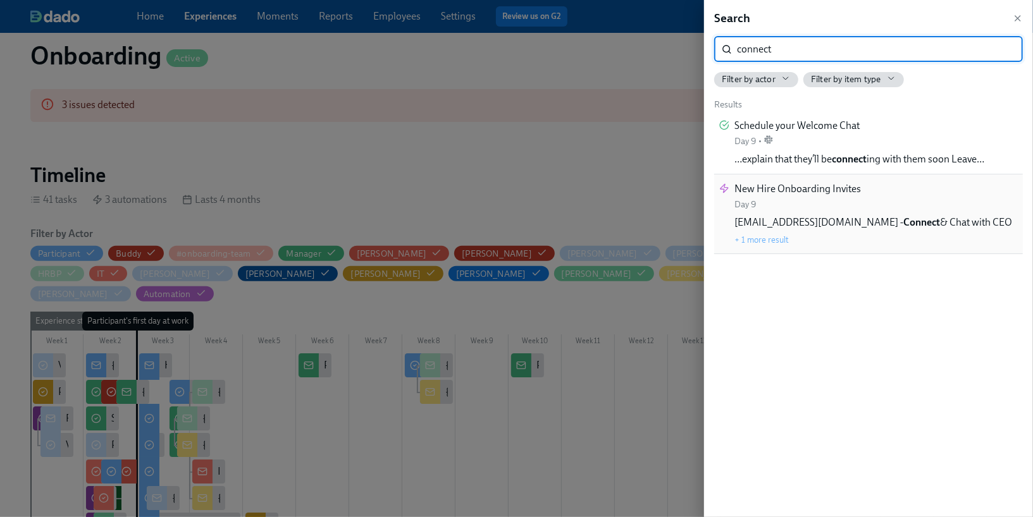
type input "connect"
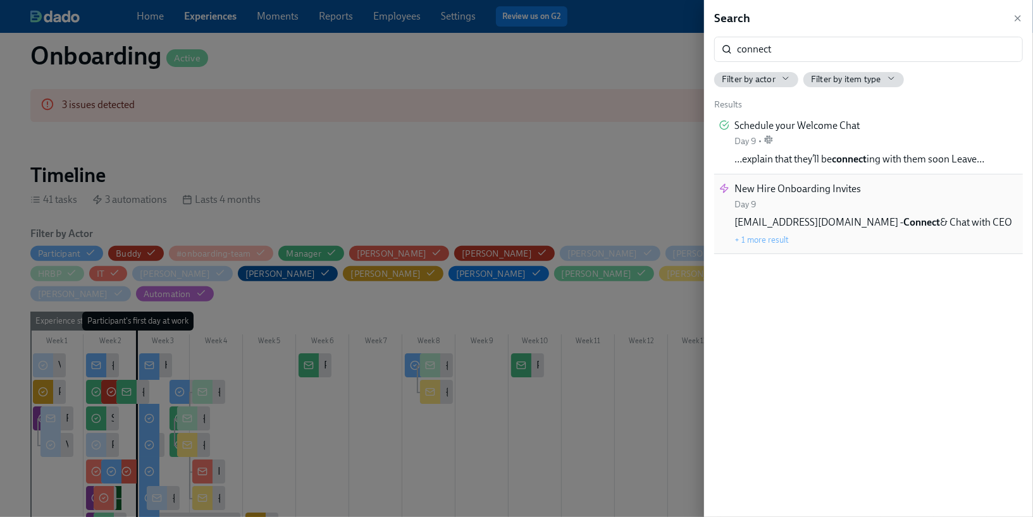
click at [939, 221] on span "[EMAIL_ADDRESS][DOMAIN_NAME] - Connect & Chat with CEO" at bounding box center [873, 223] width 278 height 14
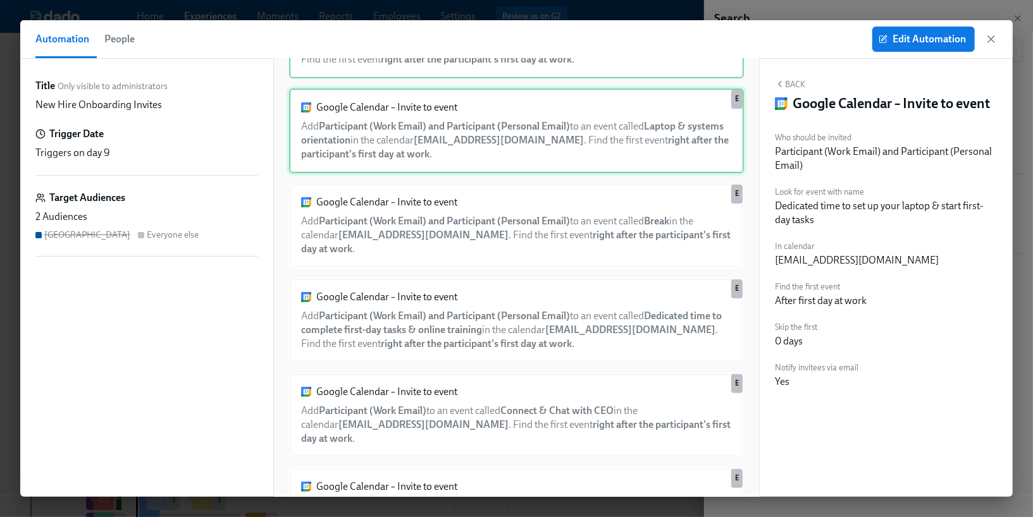
scroll to position [147, 0]
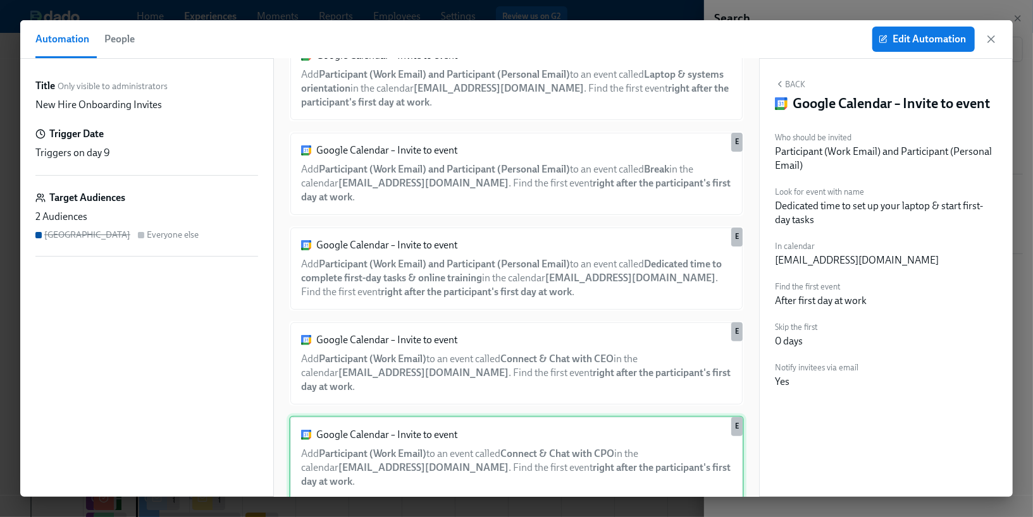
click at [491, 416] on div "Google Calendar – Invite to event Add Participant (Work Email) to an event call…" at bounding box center [516, 458] width 455 height 85
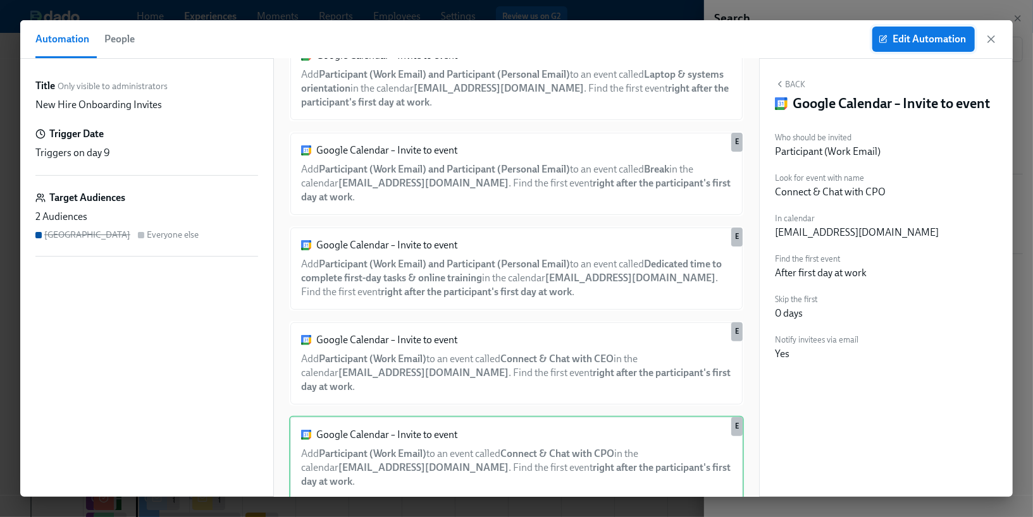
click at [913, 48] on button "Edit Automation" at bounding box center [923, 39] width 102 height 25
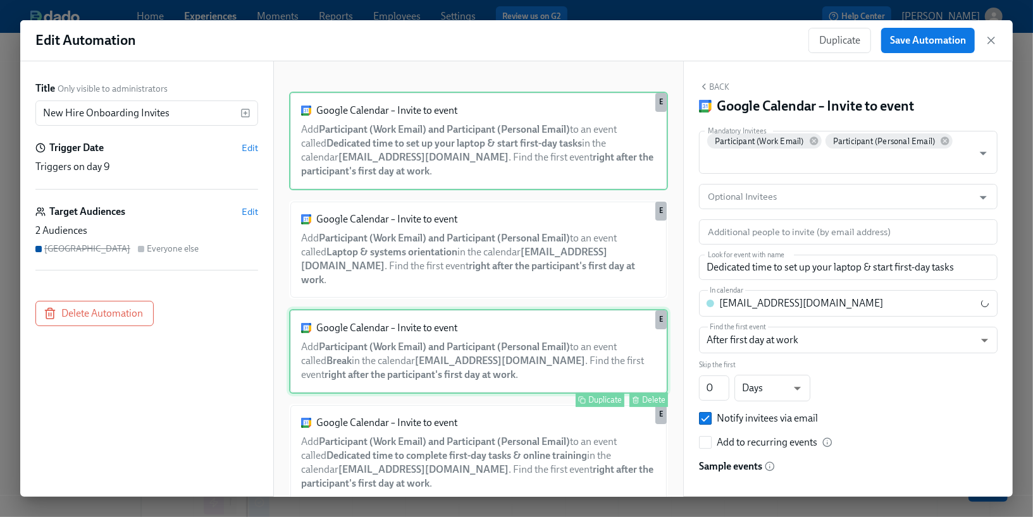
scroll to position [206, 0]
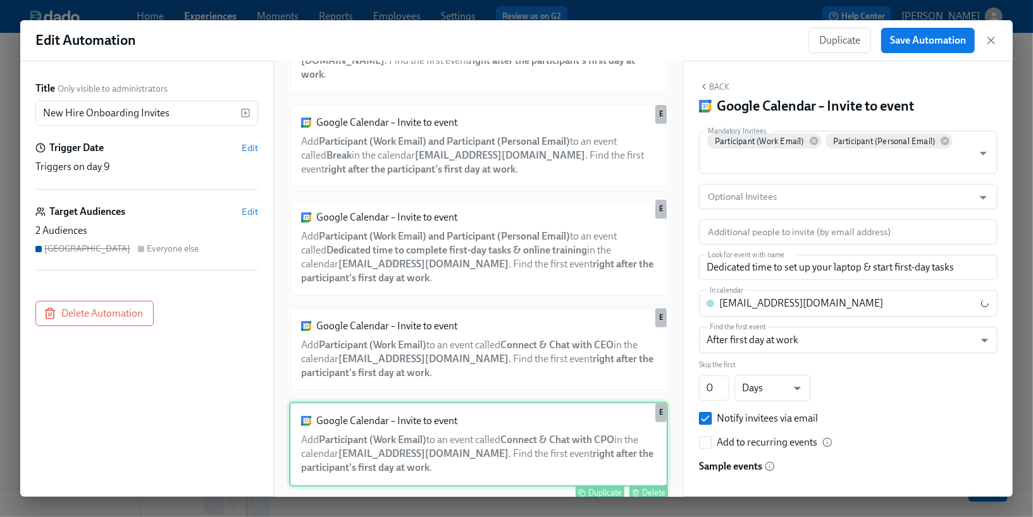
click at [539, 416] on div "Google Calendar – Invite to event Add Participant (Work Email) to an event call…" at bounding box center [478, 444] width 379 height 85
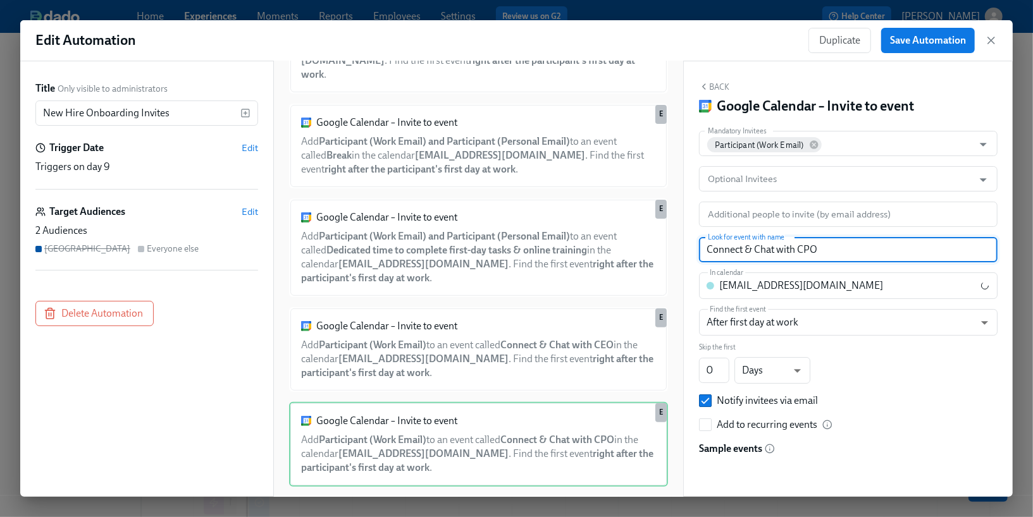
drag, startPoint x: 823, startPoint y: 249, endPoint x: 683, endPoint y: 247, distance: 140.4
click at [683, 247] on div "Title Only visible to administrators New Hire Onboarding Invites ​ Trigger Date…" at bounding box center [516, 279] width 992 height 436
paste input "&COO, [PERSON_NAME]"
type input "Connect & Chat with CP&COO, [PERSON_NAME]"
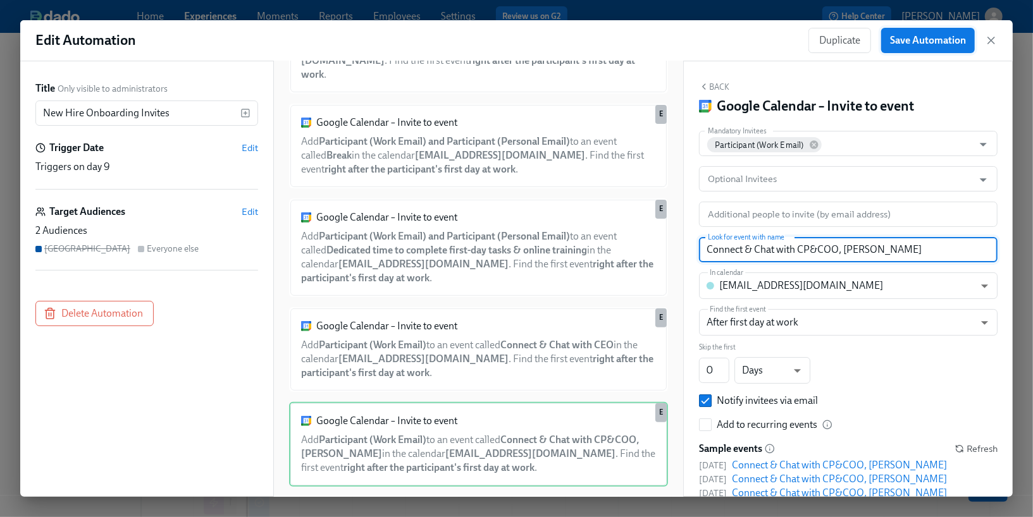
click at [927, 46] on button "Save Automation" at bounding box center [928, 40] width 94 height 25
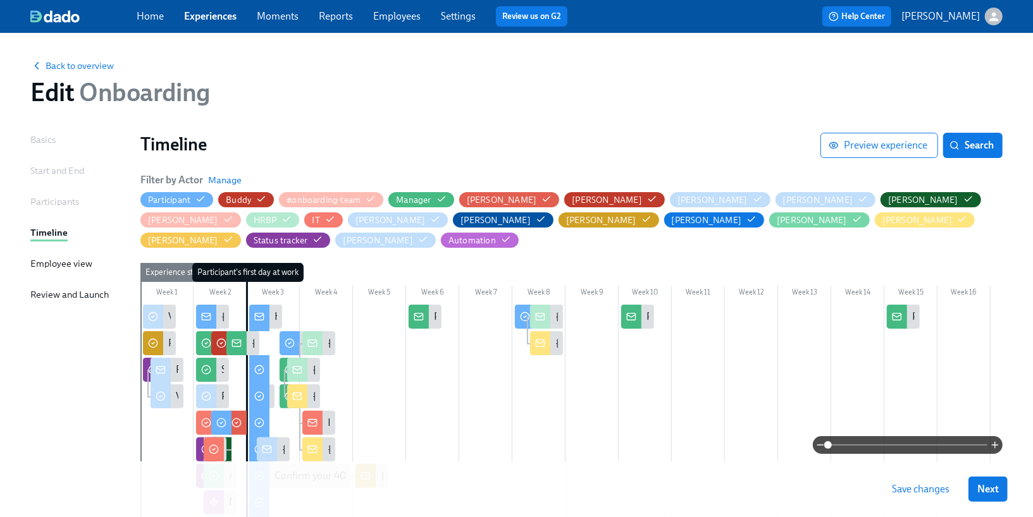
click at [932, 489] on span "Save changes" at bounding box center [921, 489] width 58 height 13
click at [90, 66] on span "Back to overview" at bounding box center [71, 65] width 83 height 13
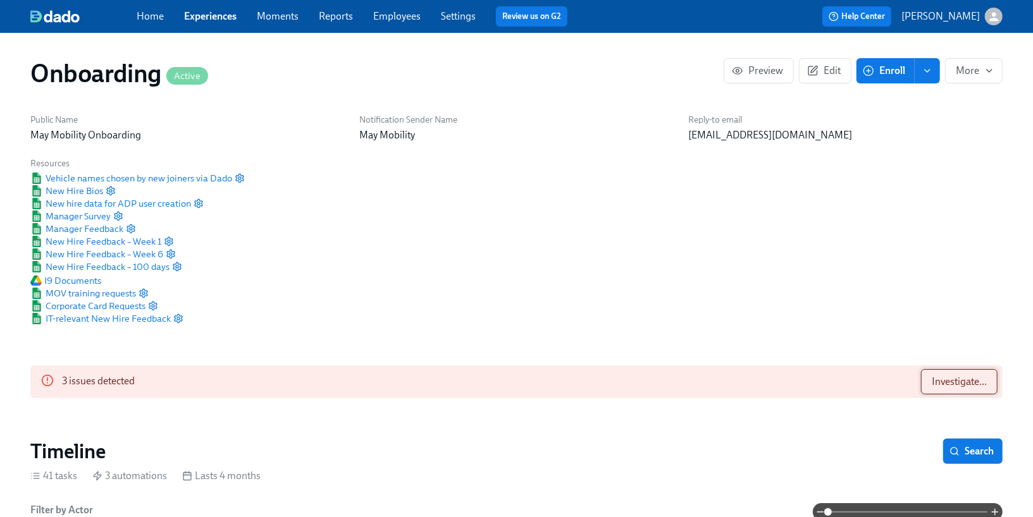
click at [961, 394] on button "Investigate..." at bounding box center [959, 381] width 77 height 25
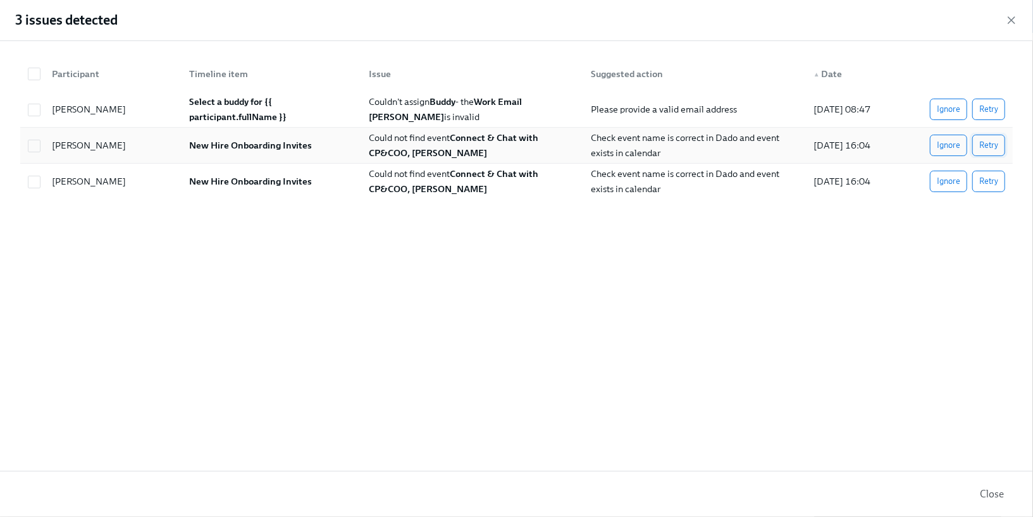
scroll to position [0, 14605]
click at [978, 150] on button "Retry" at bounding box center [988, 146] width 33 height 22
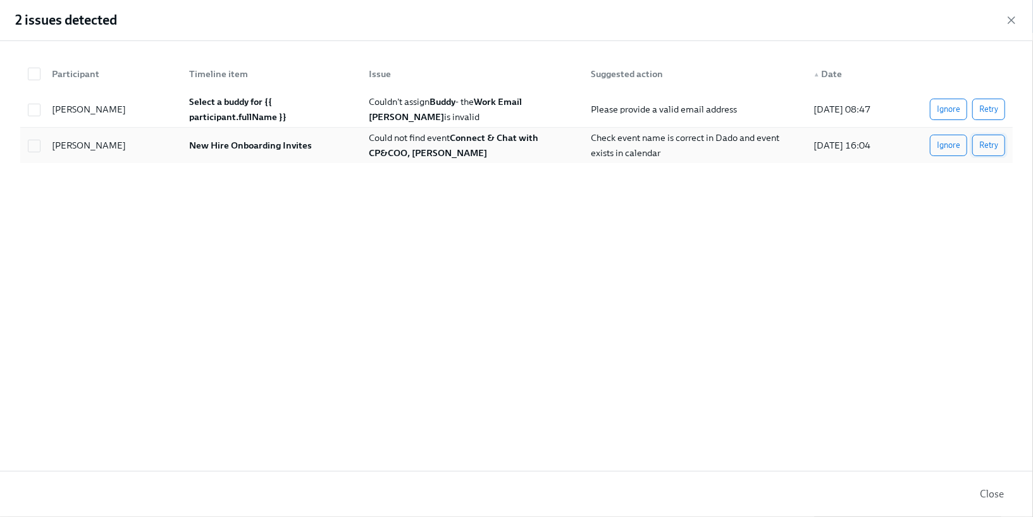
click at [978, 141] on button "Retry" at bounding box center [988, 146] width 33 height 22
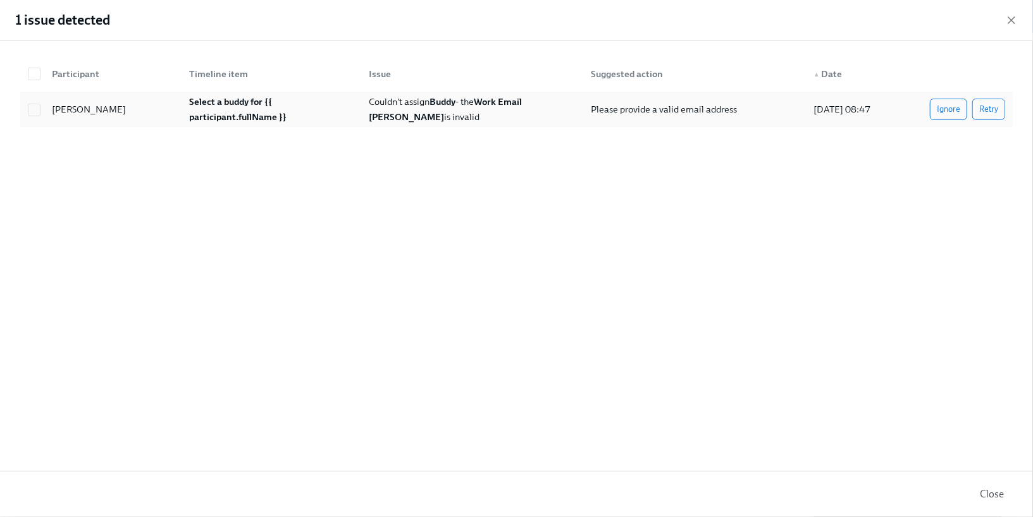
click at [468, 107] on span "Couldn't assign Buddy - the Work Email [PERSON_NAME] is invalid" at bounding box center [446, 109] width 155 height 27
checkbox input "true"
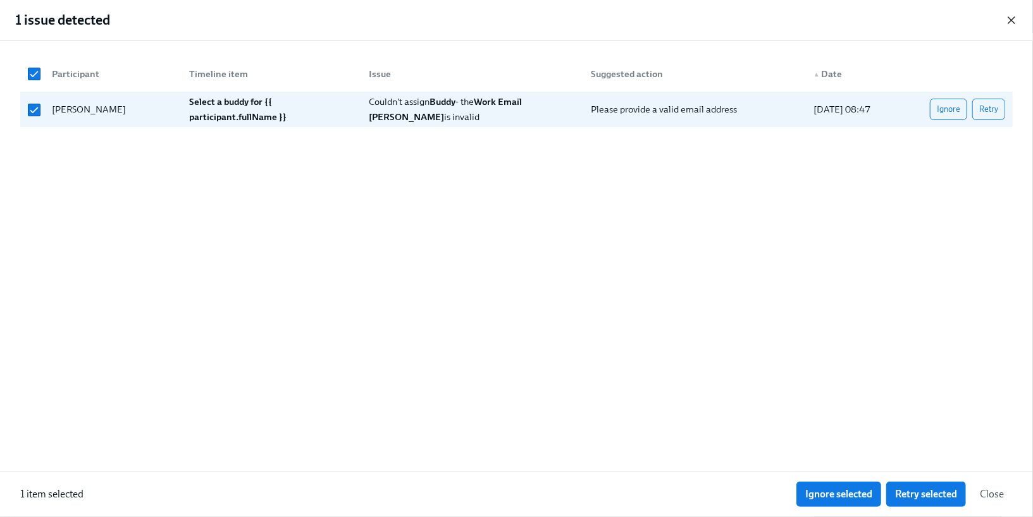
click at [1014, 25] on icon "button" at bounding box center [1011, 20] width 13 height 13
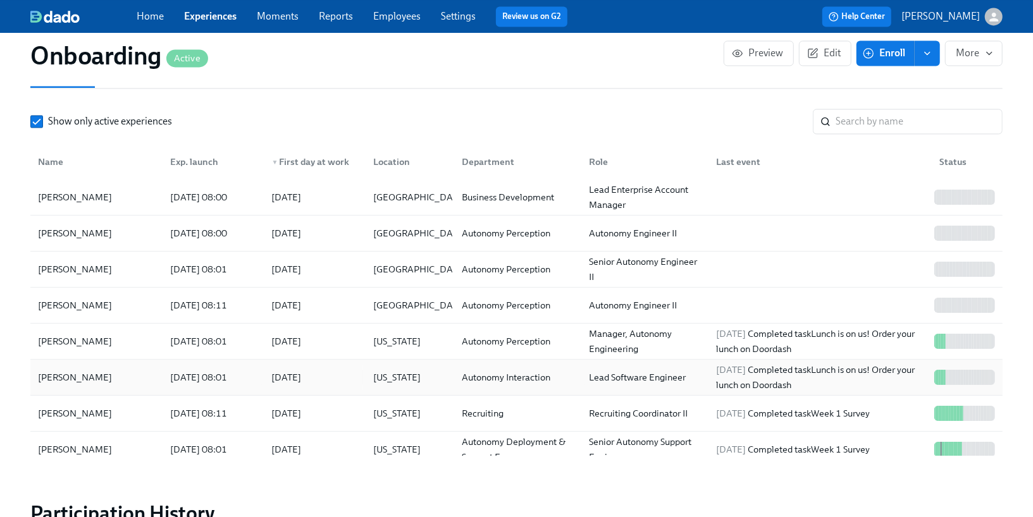
scroll to position [1648, 0]
click at [359, 364] on div "[DATE]" at bounding box center [313, 376] width 102 height 25
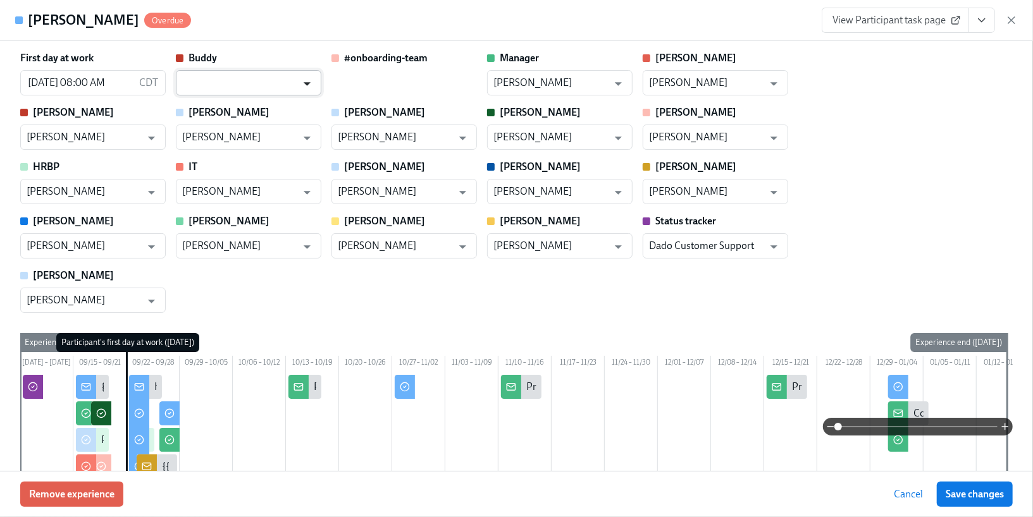
click at [297, 81] on button "Open" at bounding box center [307, 84] width 20 height 20
type input "[PERSON_NAME]"
click at [1010, 12] on div "View Participant task page" at bounding box center [920, 20] width 196 height 25
click at [1010, 23] on icon "button" at bounding box center [1011, 20] width 13 height 13
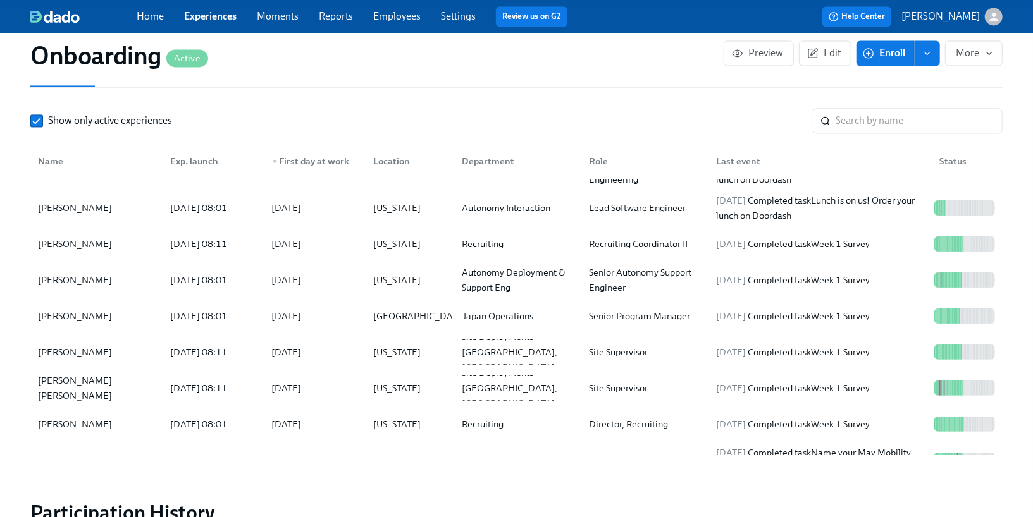
scroll to position [174, 0]
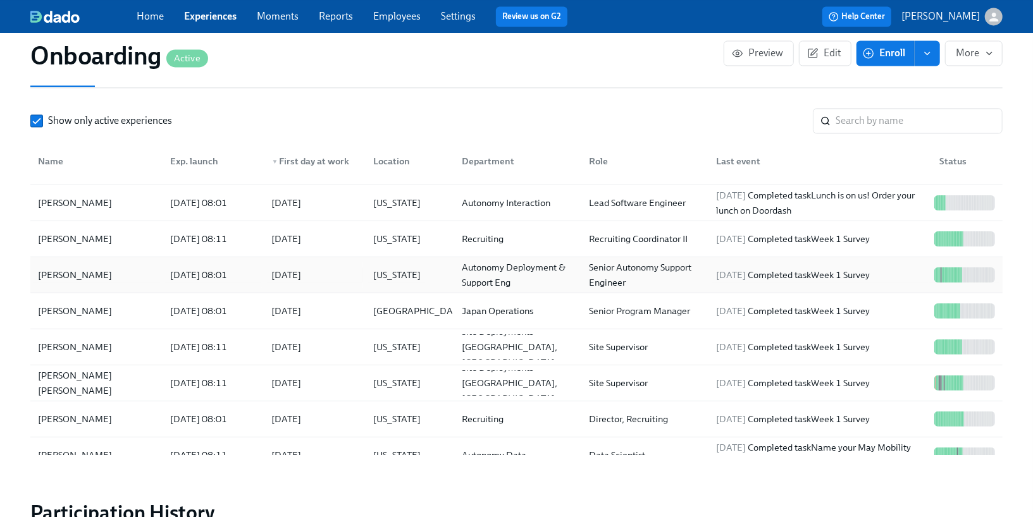
click at [441, 264] on div "[US_STATE]" at bounding box center [407, 274] width 89 height 25
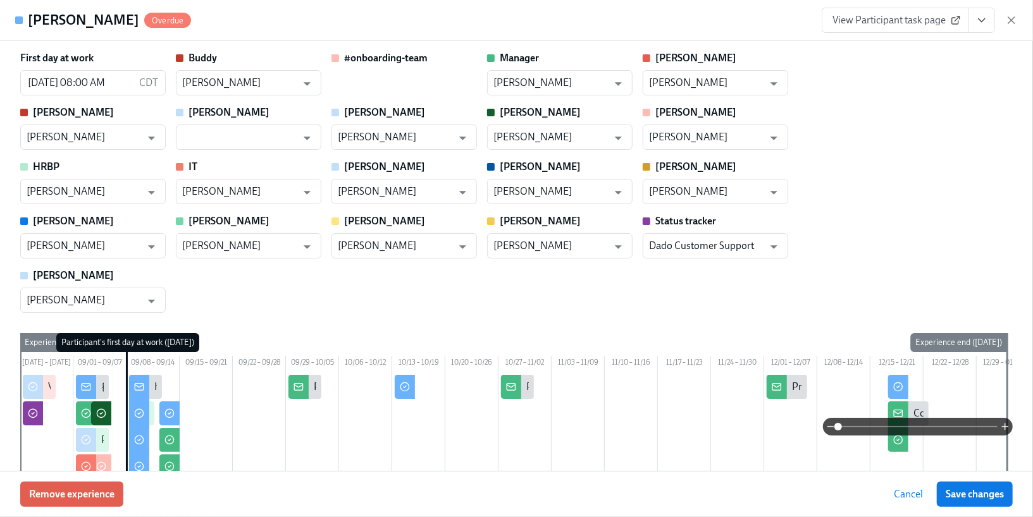
click at [1015, 21] on icon "button" at bounding box center [1011, 20] width 13 height 13
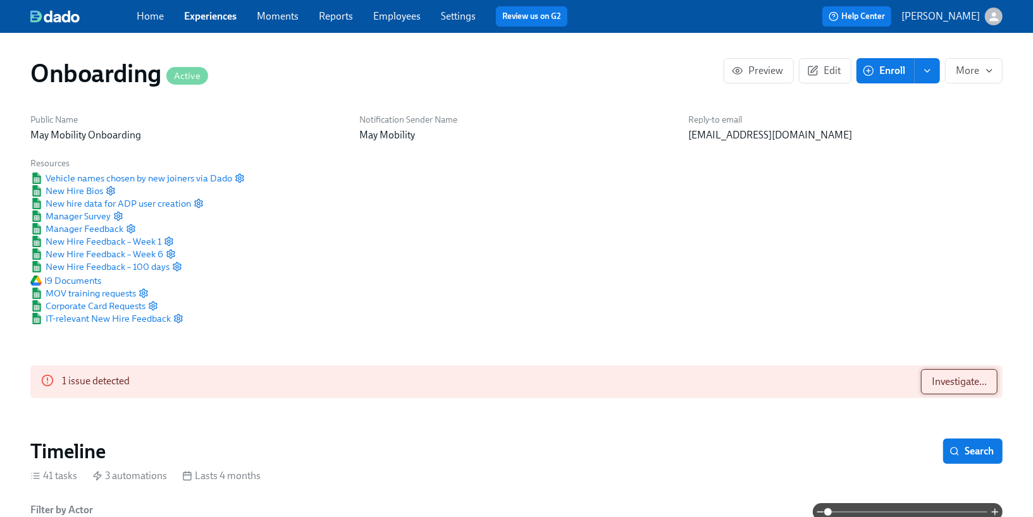
click at [951, 383] on span "Investigate..." at bounding box center [959, 382] width 55 height 13
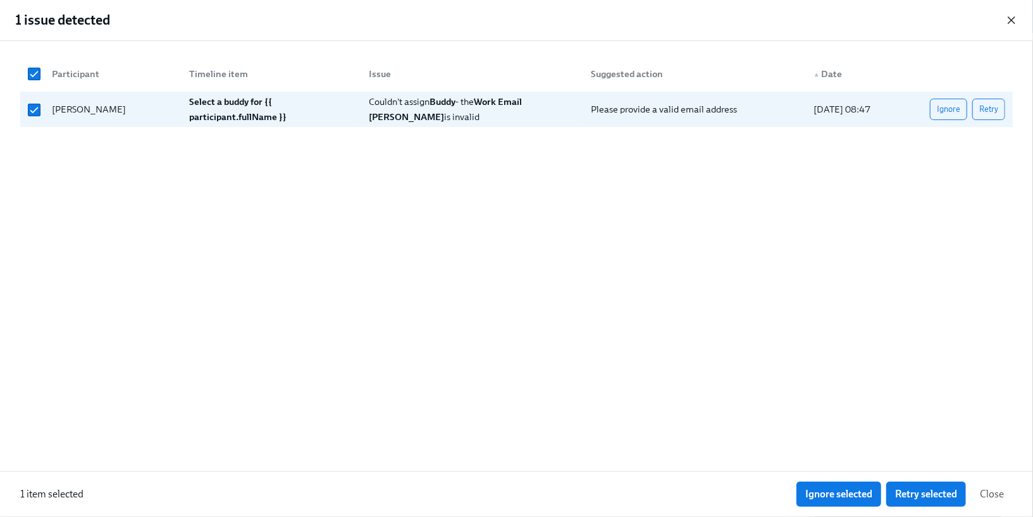
click at [1015, 14] on icon "button" at bounding box center [1011, 20] width 13 height 13
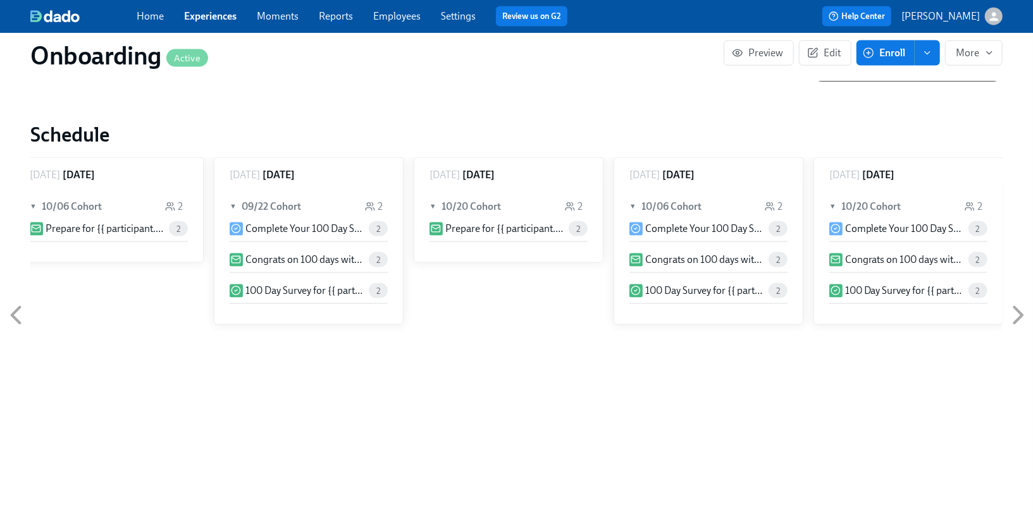
scroll to position [1729, 0]
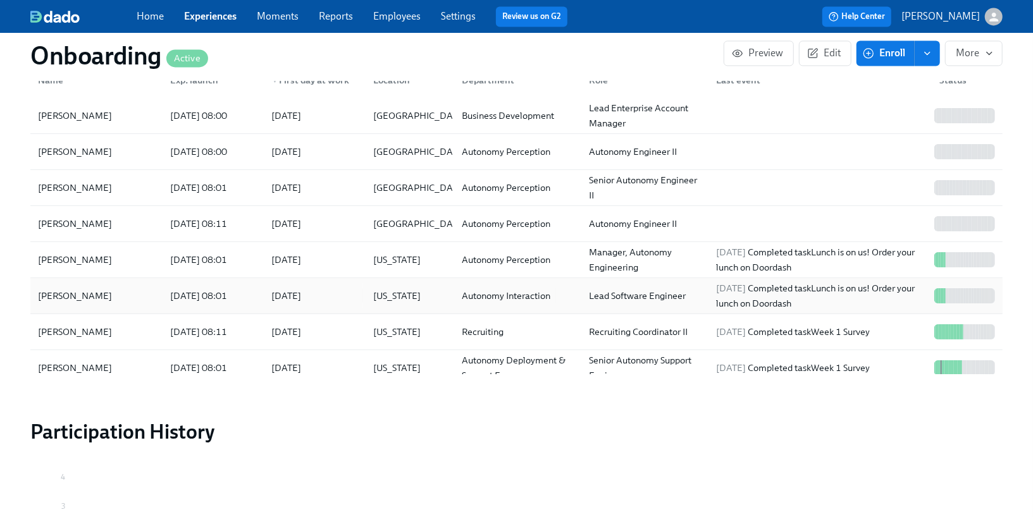
click at [542, 288] on div "Autonomy Interaction" at bounding box center [506, 295] width 99 height 15
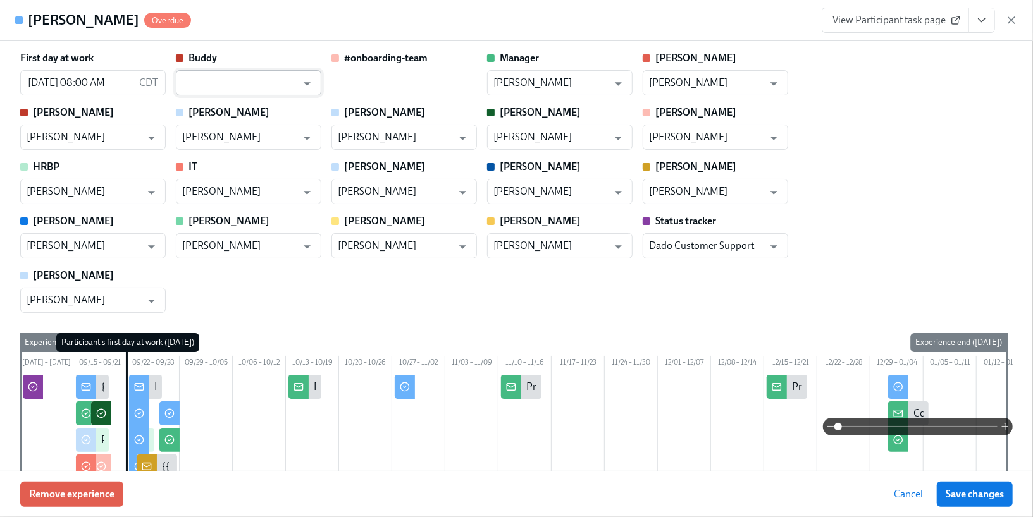
click at [248, 88] on input "text" at bounding box center [239, 82] width 114 height 25
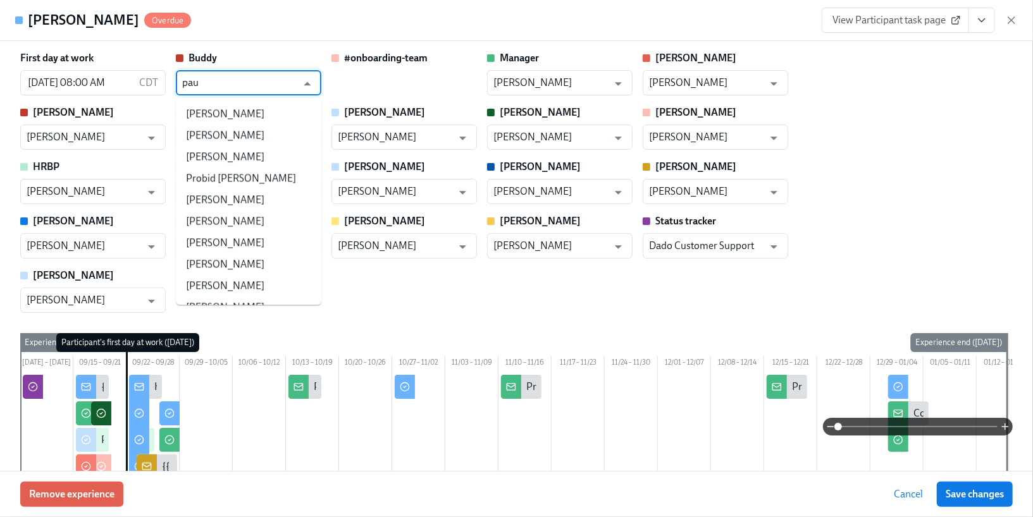
type input "[PERSON_NAME]"
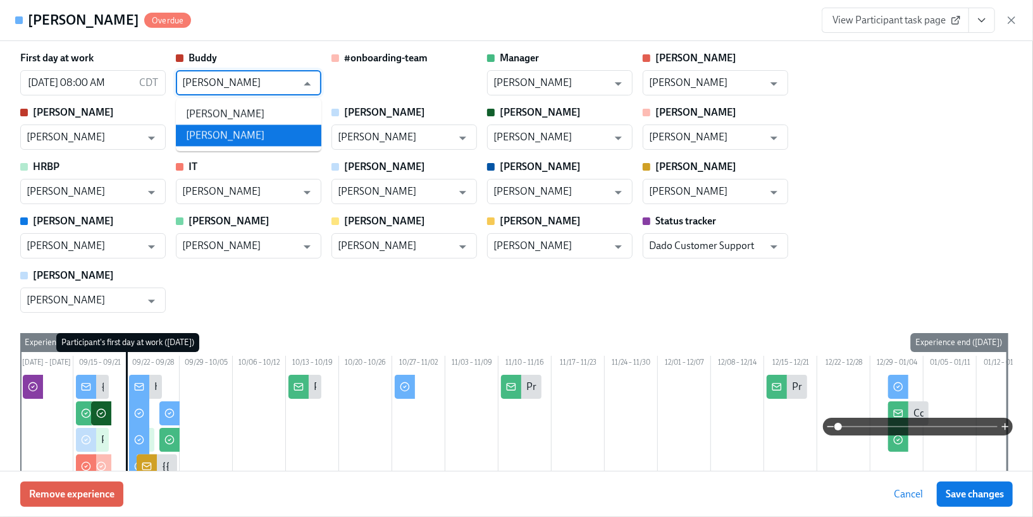
click at [243, 136] on li "[PERSON_NAME]" at bounding box center [248, 136] width 145 height 22
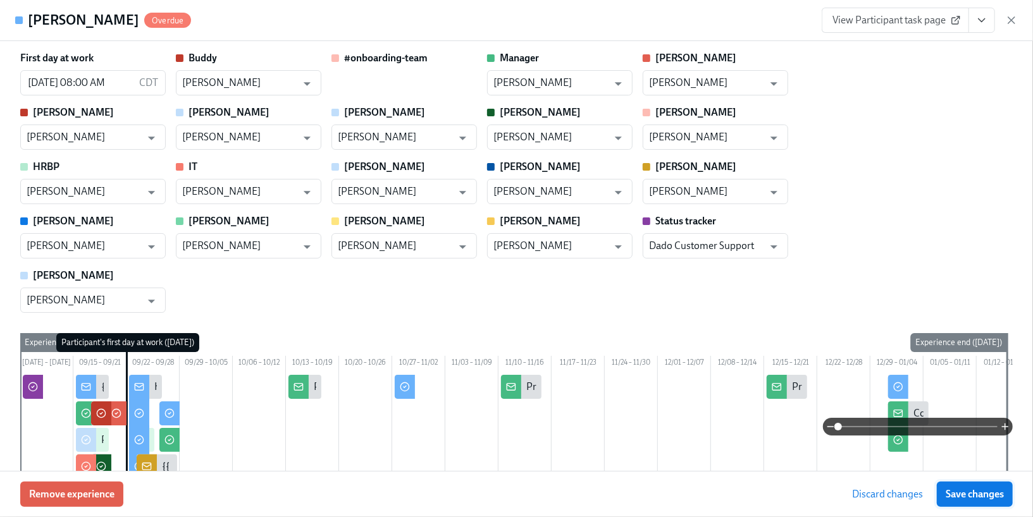
click at [978, 494] on span "Save changes" at bounding box center [974, 494] width 58 height 13
type input "[PERSON_NAME]"
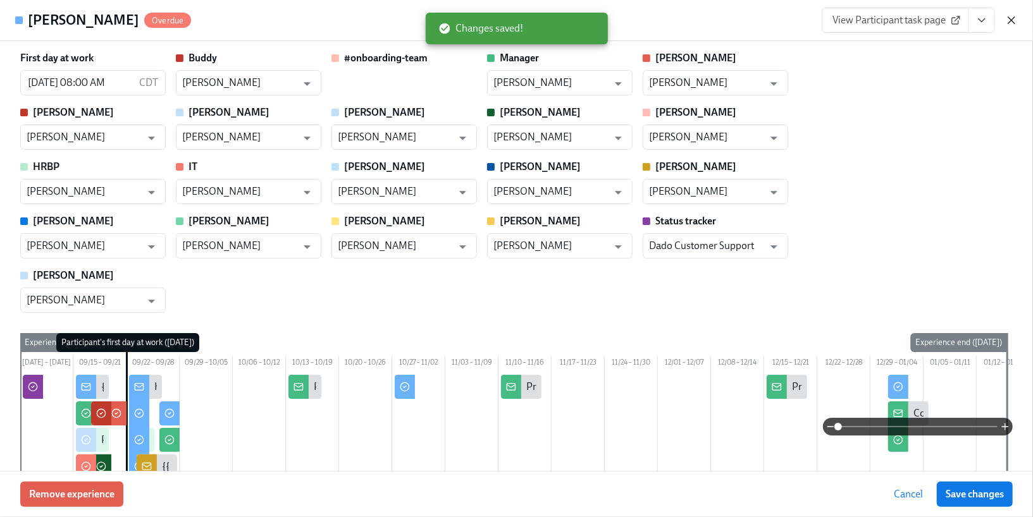
click at [1014, 23] on icon "button" at bounding box center [1011, 20] width 6 height 6
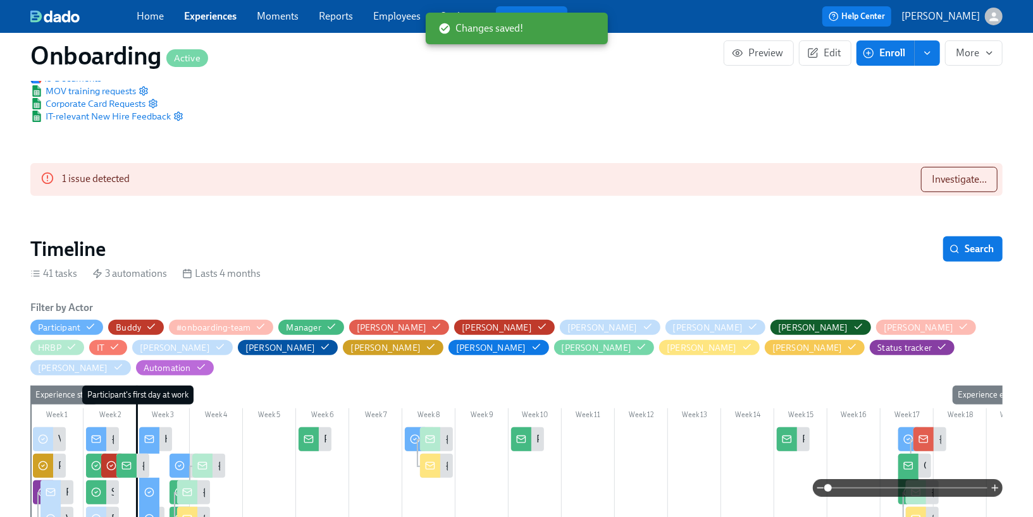
scroll to position [37, 0]
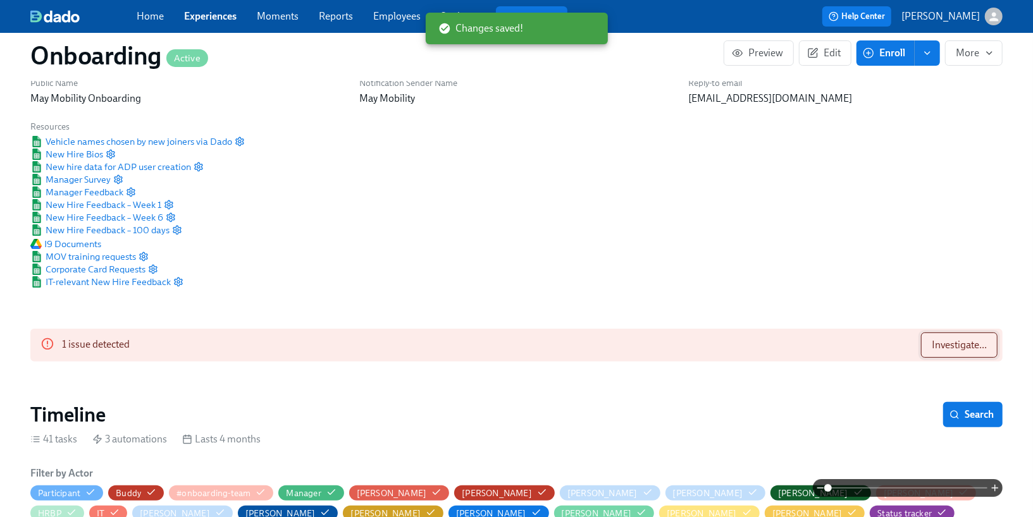
click at [928, 349] on button "Investigate..." at bounding box center [959, 345] width 77 height 25
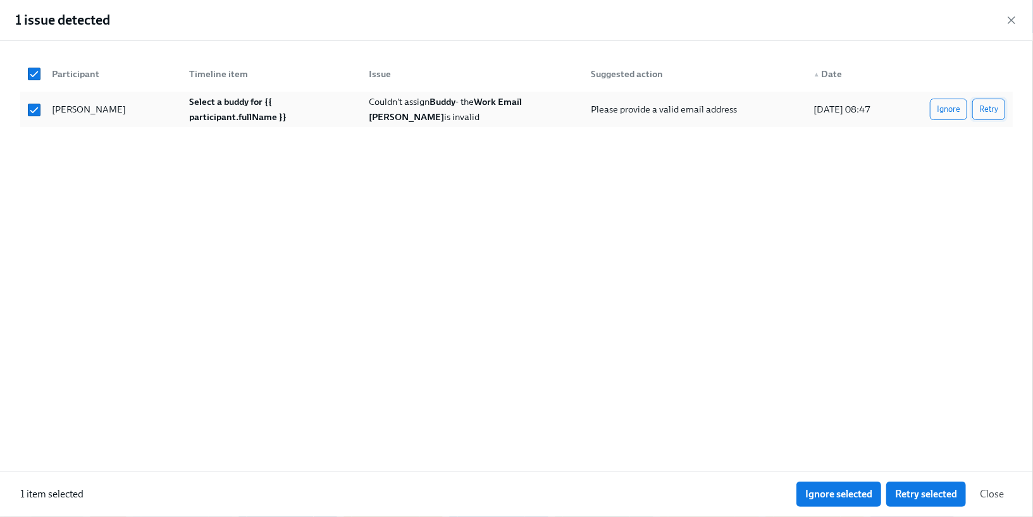
click at [983, 106] on span "Retry" at bounding box center [988, 109] width 19 height 13
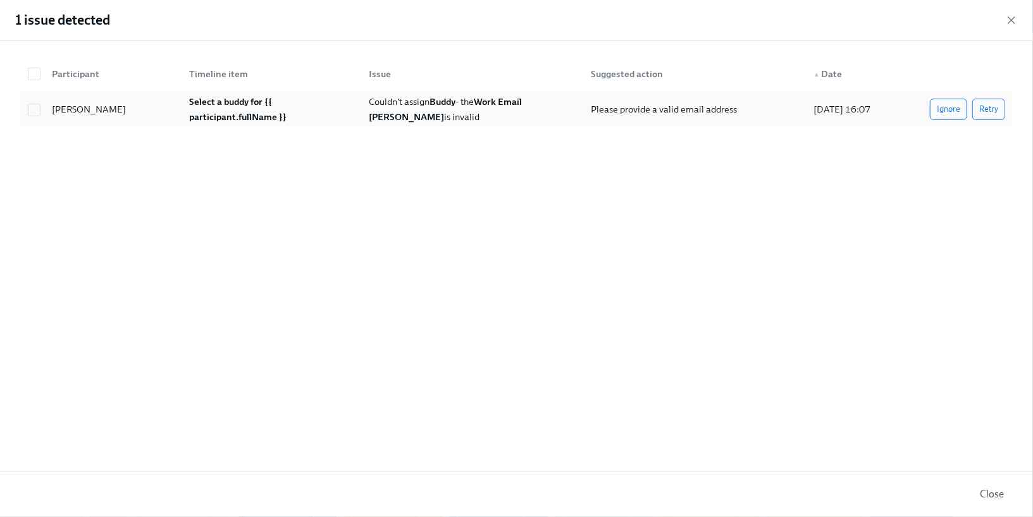
click at [504, 104] on strong "Work Email" at bounding box center [498, 101] width 48 height 11
checkbox input "true"
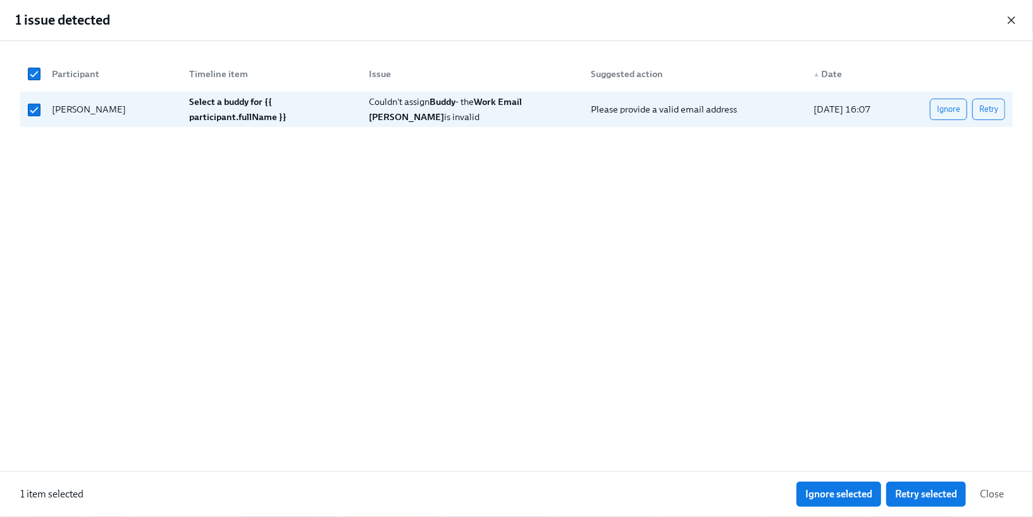
click at [1015, 15] on icon "button" at bounding box center [1011, 20] width 13 height 13
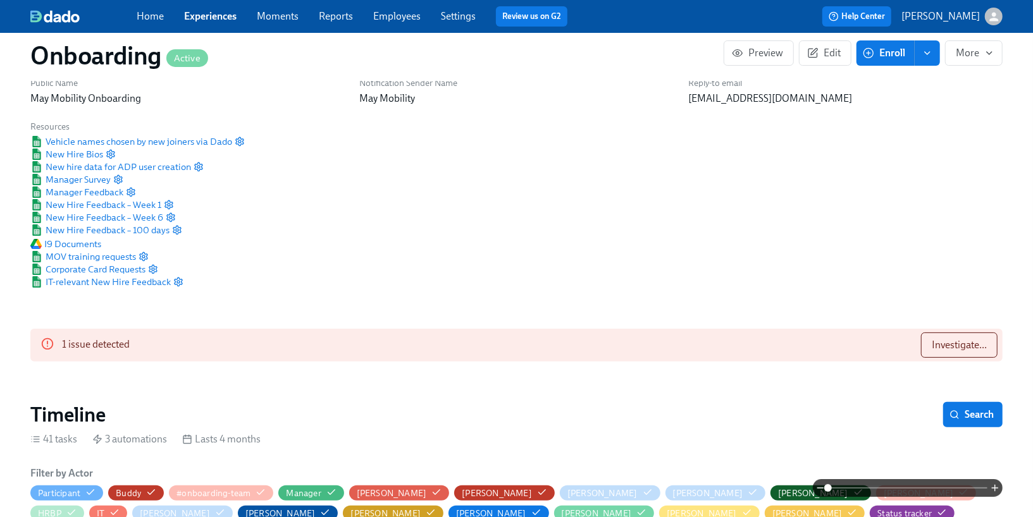
click at [393, 7] on div "Home Experiences Moments Reports Employees Settings Review us on G2" at bounding box center [357, 16] width 441 height 20
click at [393, 17] on link "Employees" at bounding box center [396, 16] width 47 height 12
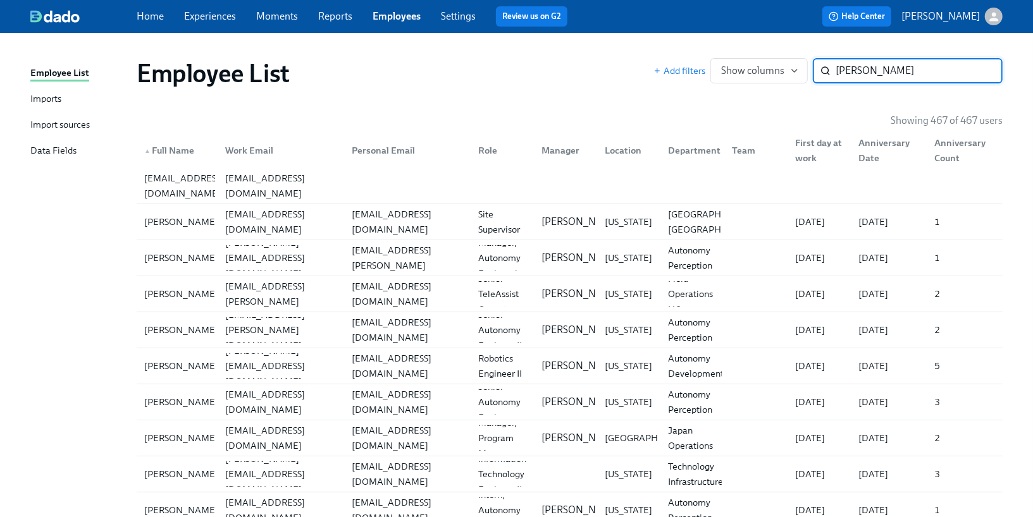
type input "[PERSON_NAME]"
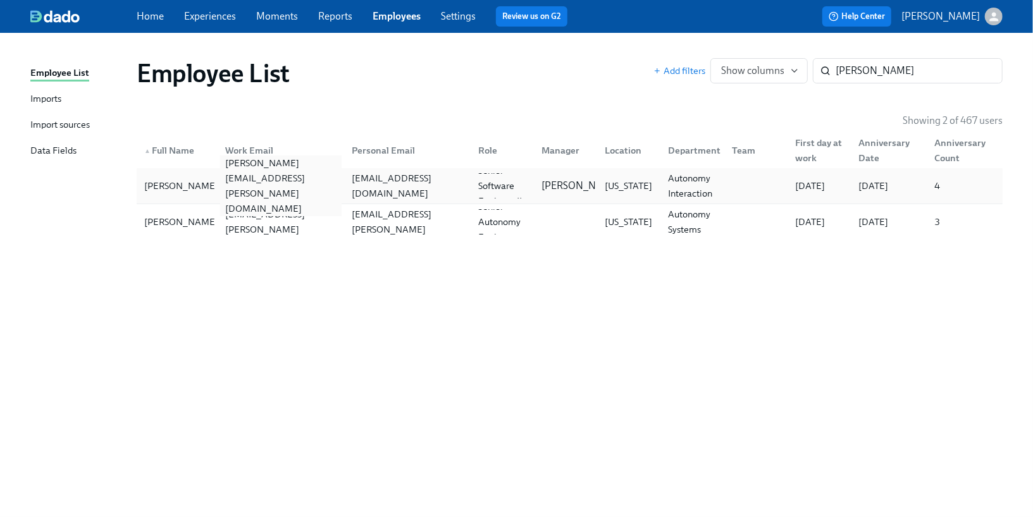
click at [323, 190] on div "[PERSON_NAME][EMAIL_ADDRESS][PERSON_NAME][DOMAIN_NAME]" at bounding box center [280, 186] width 121 height 61
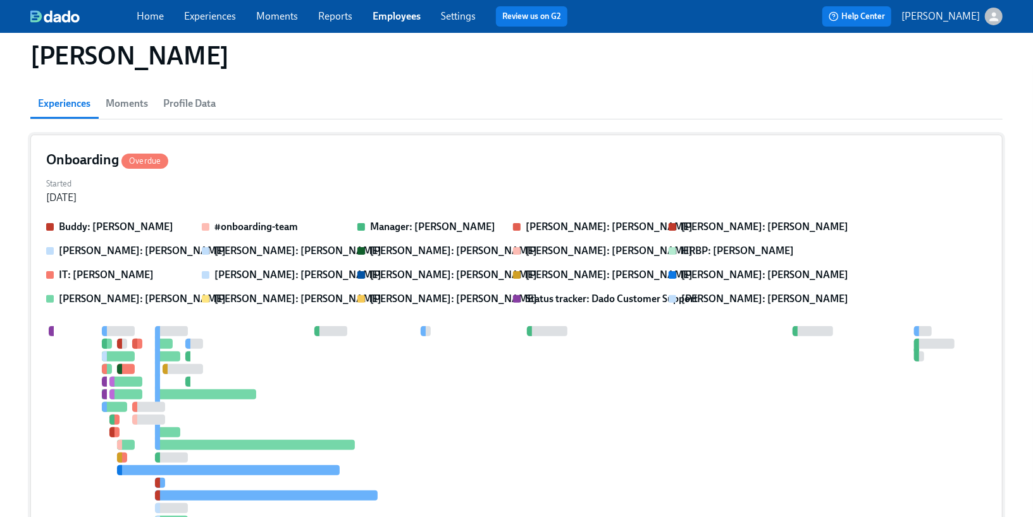
scroll to position [95, 0]
click at [176, 183] on div "Started [DATE]" at bounding box center [516, 190] width 940 height 30
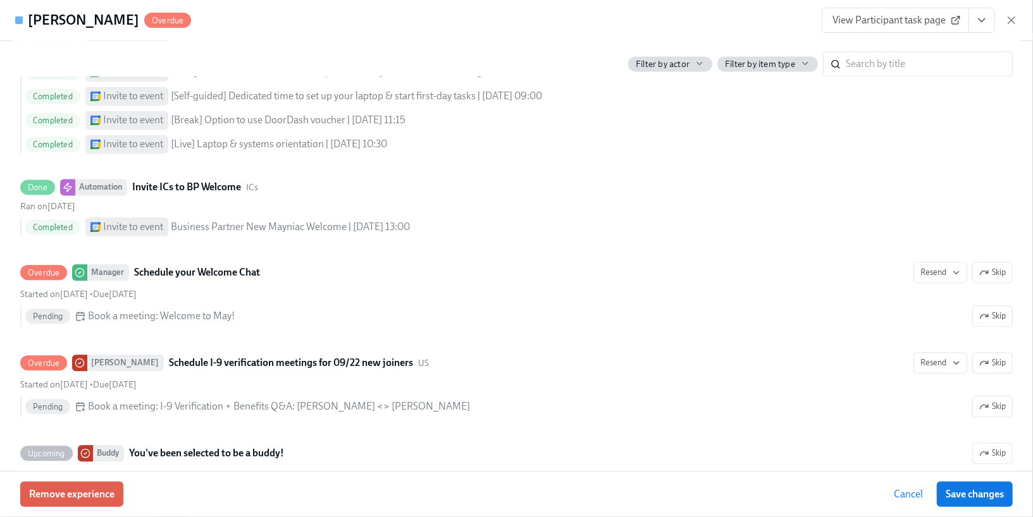
scroll to position [1773, 0]
click at [1008, 22] on icon "button" at bounding box center [1011, 20] width 13 height 13
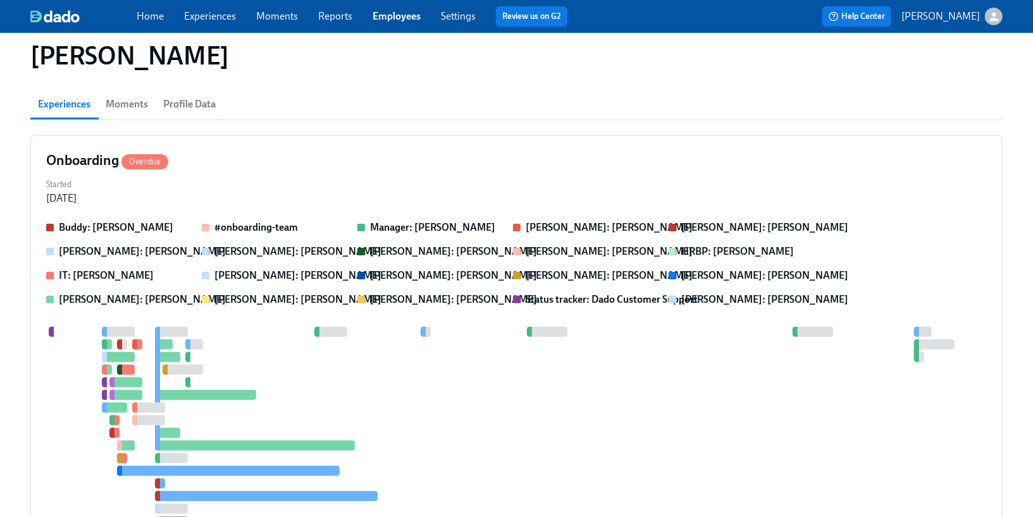
click at [193, 21] on link "Experiences" at bounding box center [210, 16] width 52 height 12
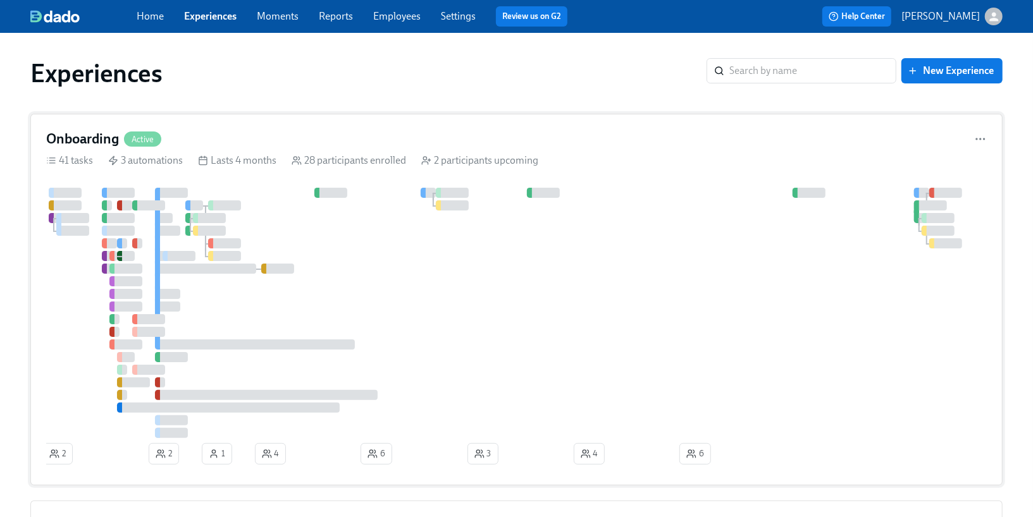
click at [247, 175] on div "Onboarding Active 41 tasks 3 automations Lasts 4 months 28 participants enrolle…" at bounding box center [516, 300] width 972 height 372
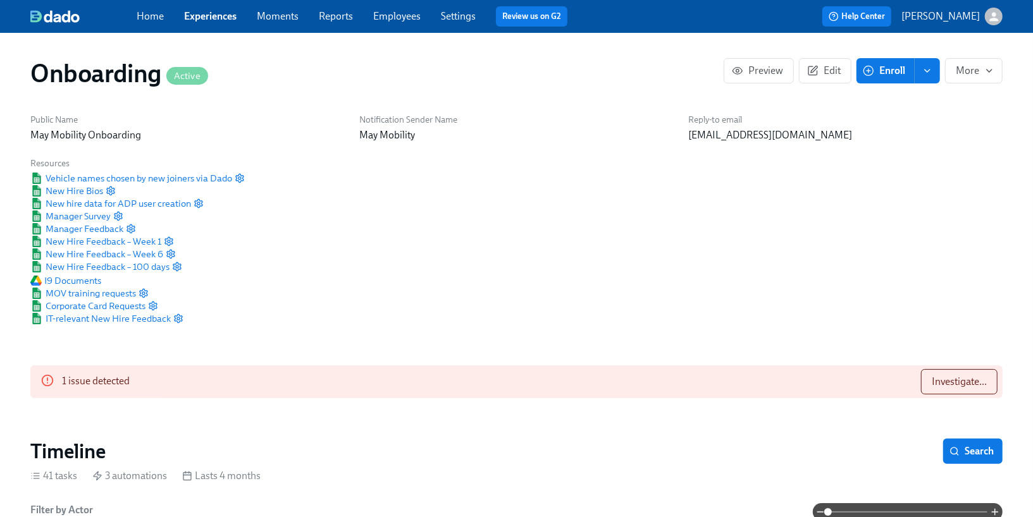
scroll to position [0, 8988]
click at [969, 395] on div "1 issue detected Investigate..." at bounding box center [516, 382] width 972 height 33
click at [969, 393] on button "Investigate..." at bounding box center [959, 381] width 77 height 25
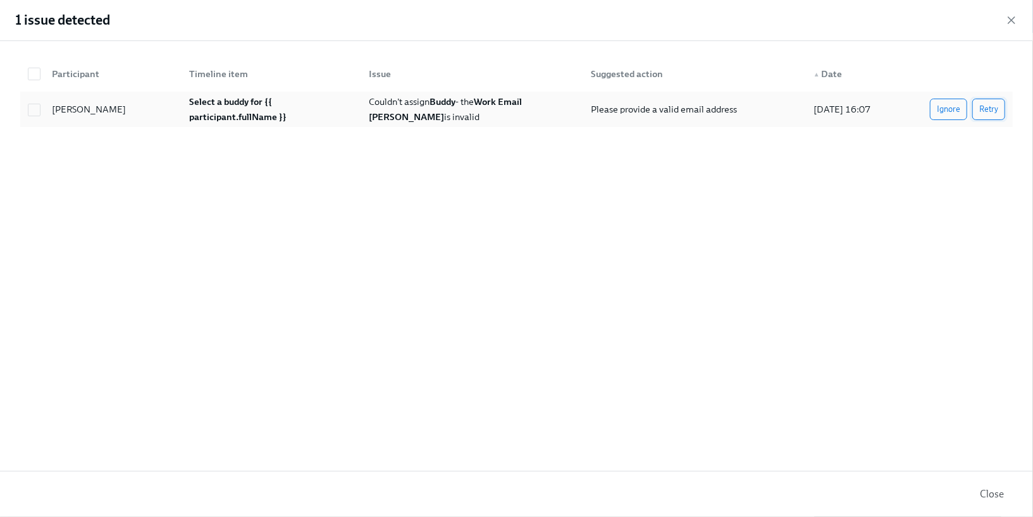
click at [997, 114] on span "Retry" at bounding box center [988, 109] width 19 height 13
click at [1012, 20] on icon "button" at bounding box center [1011, 20] width 6 height 6
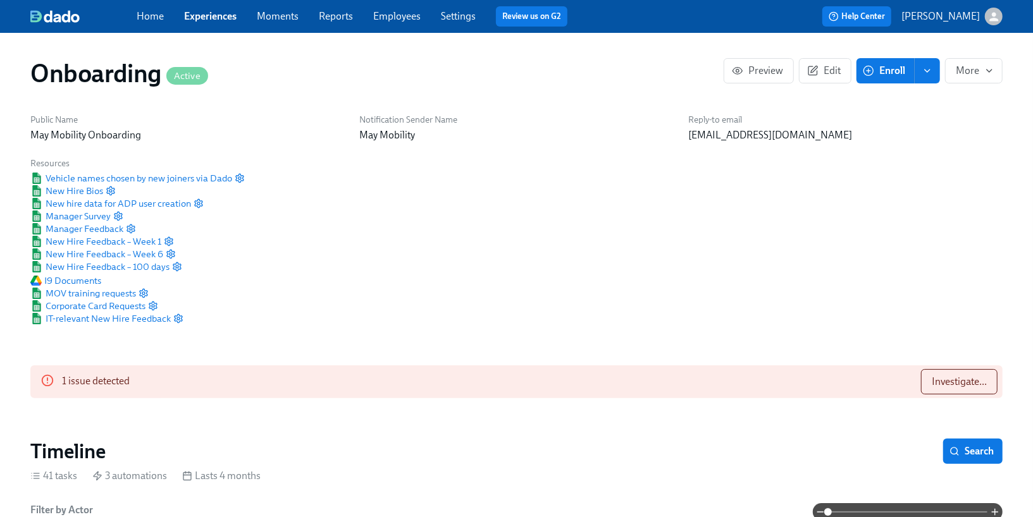
click at [209, 18] on link "Experiences" at bounding box center [210, 16] width 52 height 12
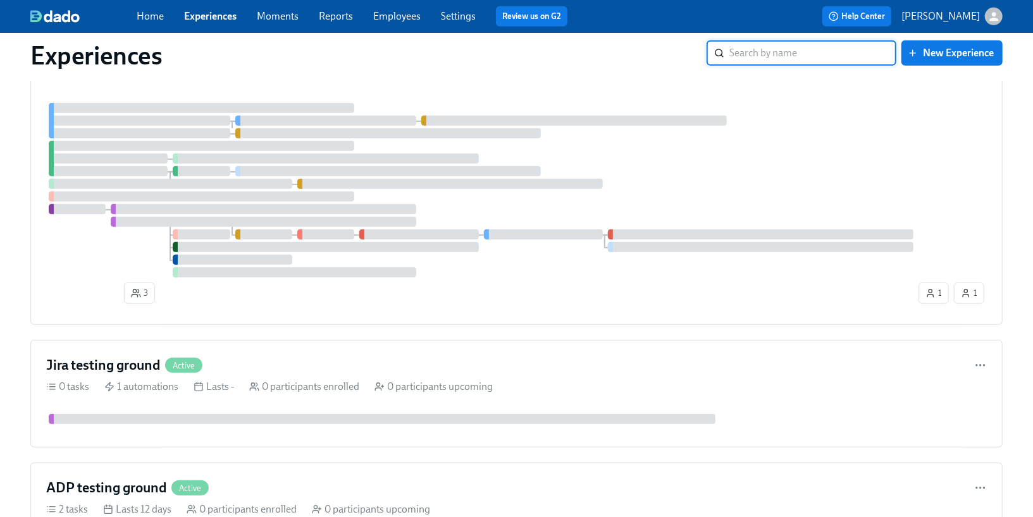
scroll to position [483, 0]
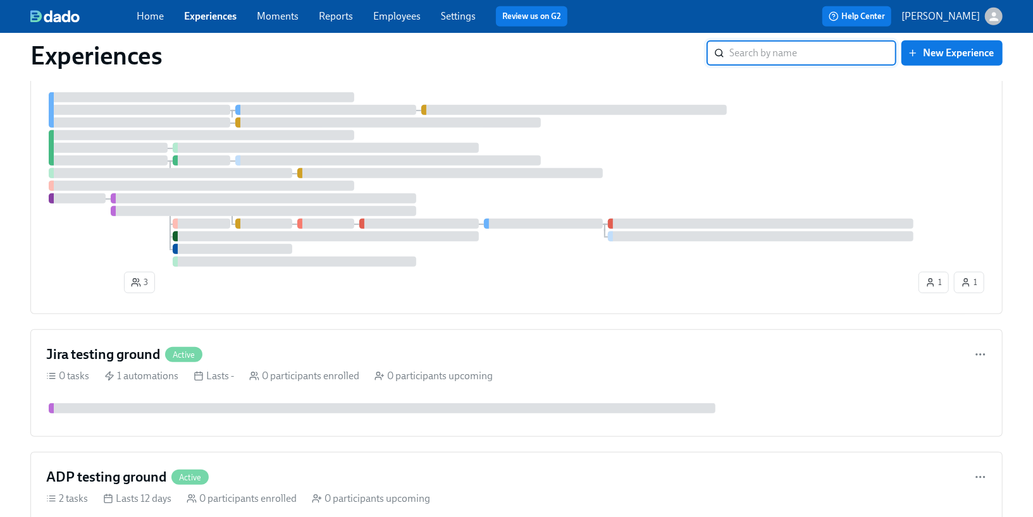
click at [227, 170] on div at bounding box center [481, 179] width 870 height 175
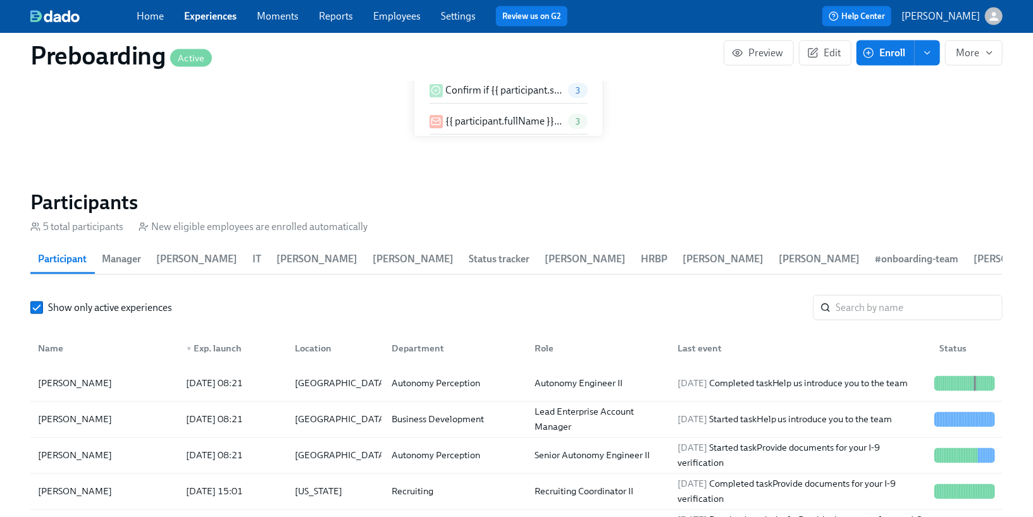
scroll to position [1235, 0]
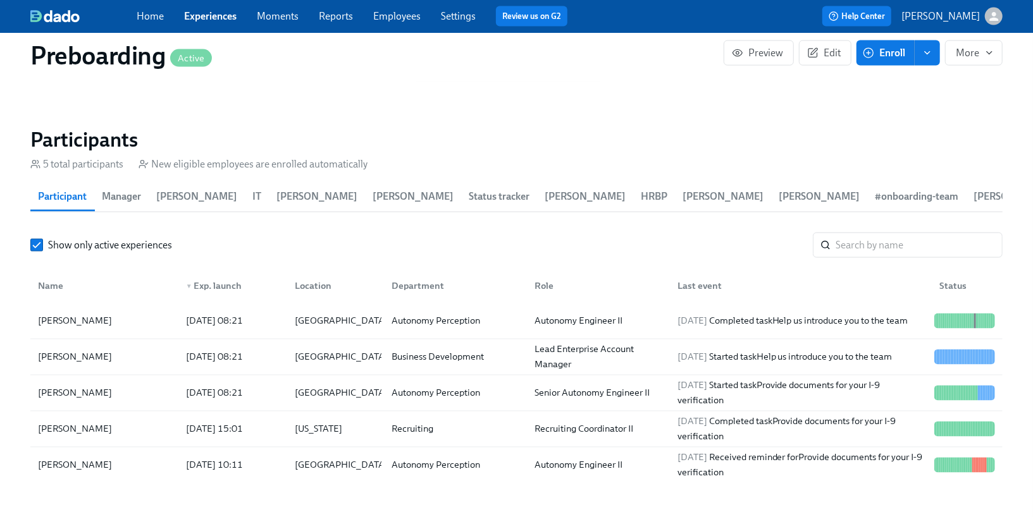
click at [392, 16] on link "Employees" at bounding box center [396, 16] width 47 height 12
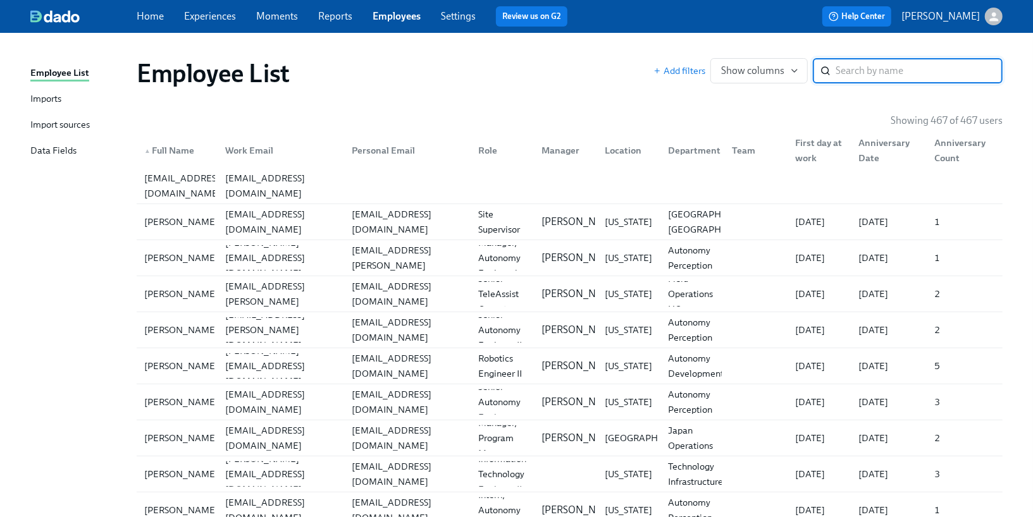
click at [65, 129] on div "Import sources" at bounding box center [59, 126] width 59 height 16
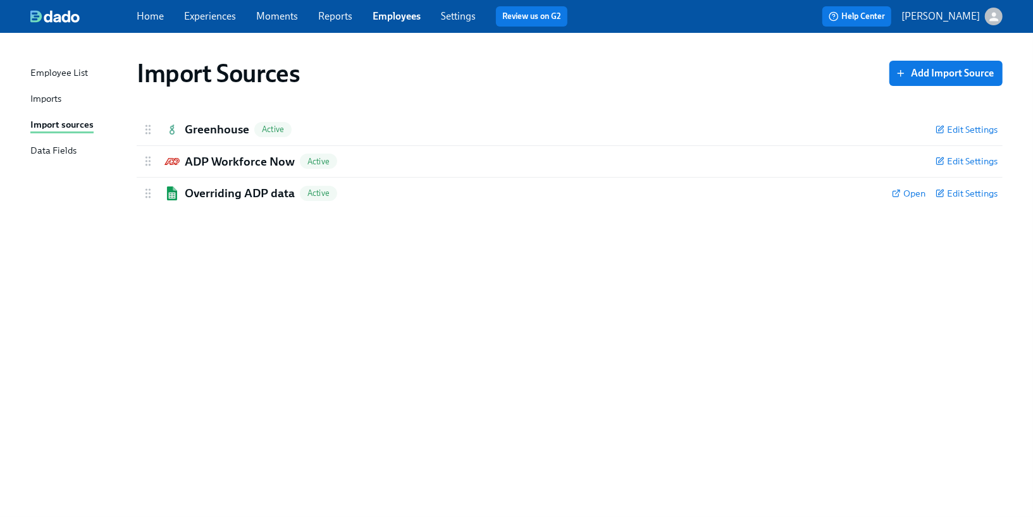
click at [56, 97] on div "Imports" at bounding box center [45, 100] width 31 height 16
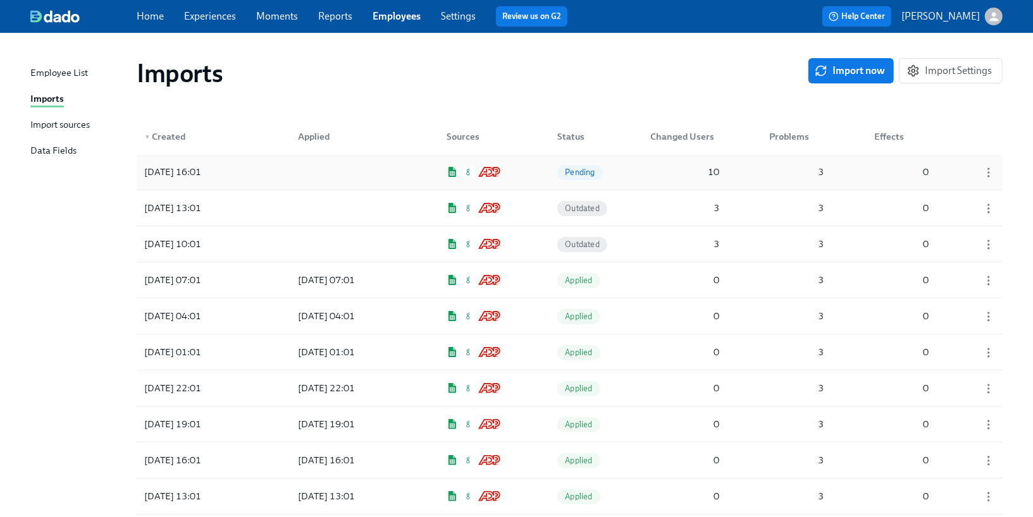
click at [672, 185] on div "[DATE] 16:01 Pending 10 3 0" at bounding box center [570, 171] width 866 height 35
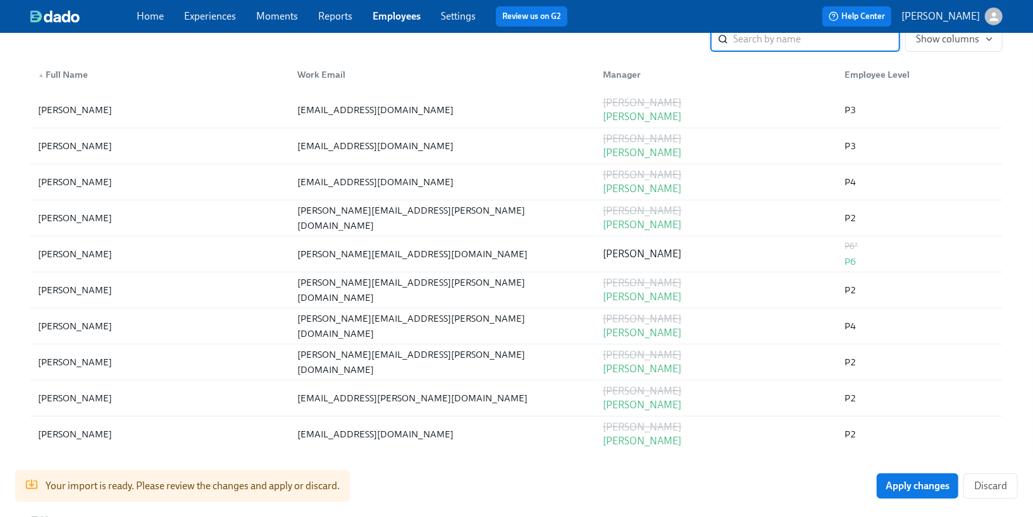
scroll to position [204, 0]
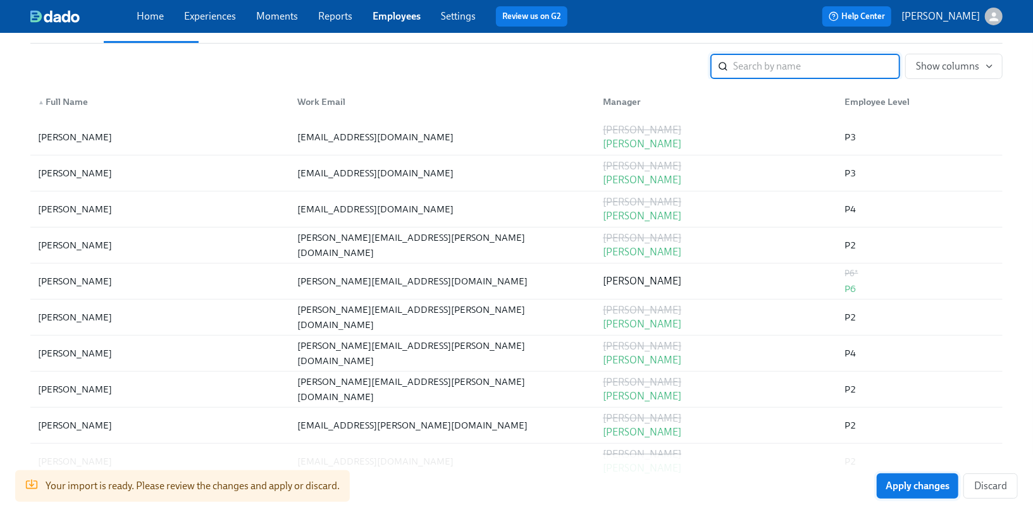
click at [901, 494] on button "Apply changes" at bounding box center [918, 486] width 82 height 25
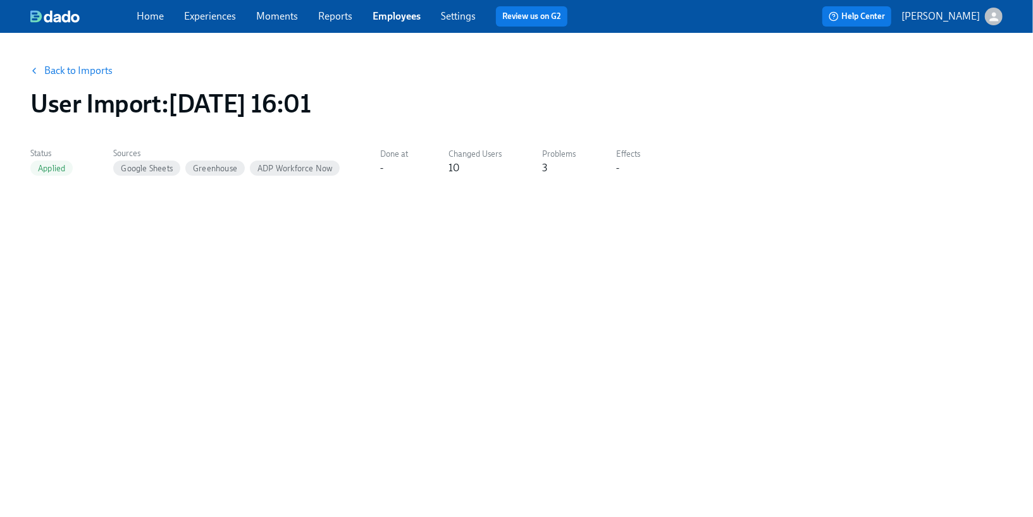
scroll to position [0, 0]
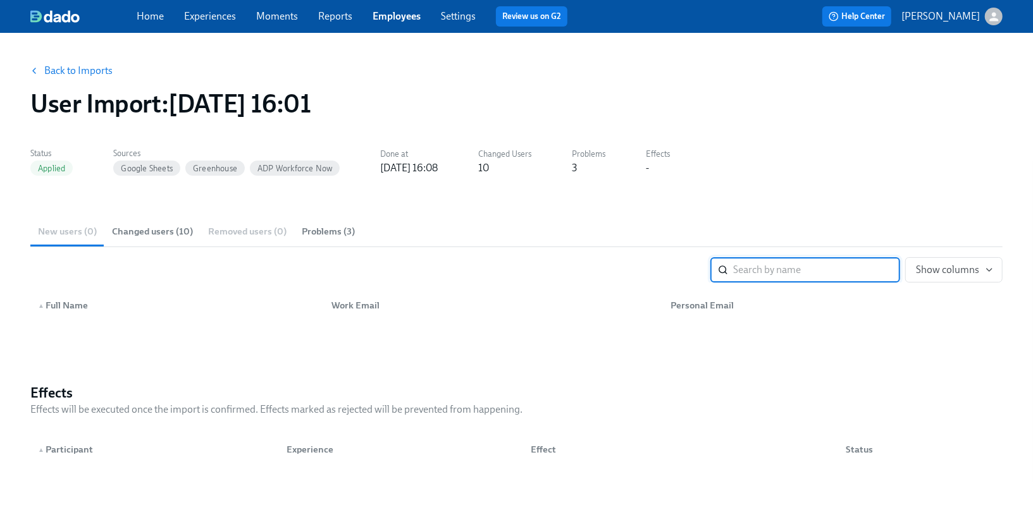
click at [59, 70] on link "Back to Imports" at bounding box center [78, 71] width 68 height 13
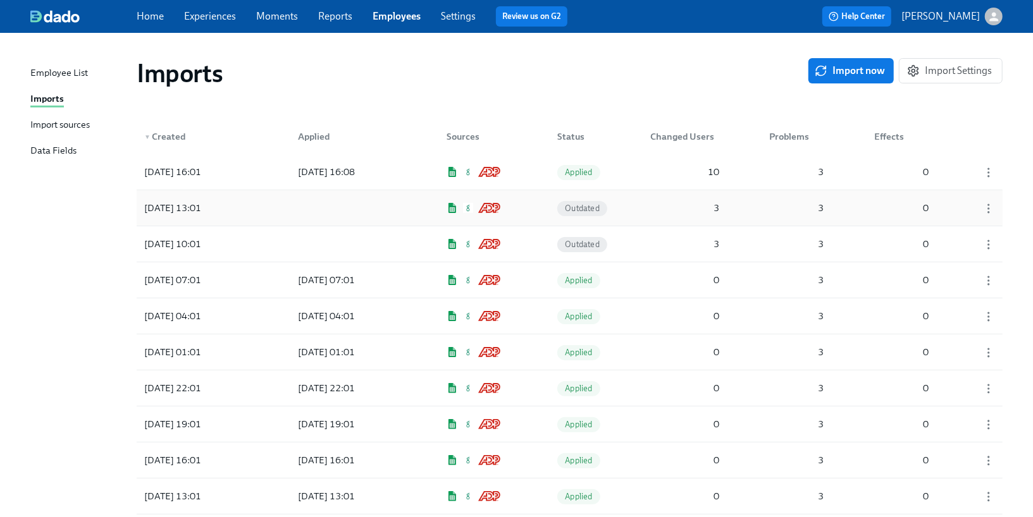
click at [357, 197] on div at bounding box center [345, 207] width 114 height 25
